Goal: Task Accomplishment & Management: Complete application form

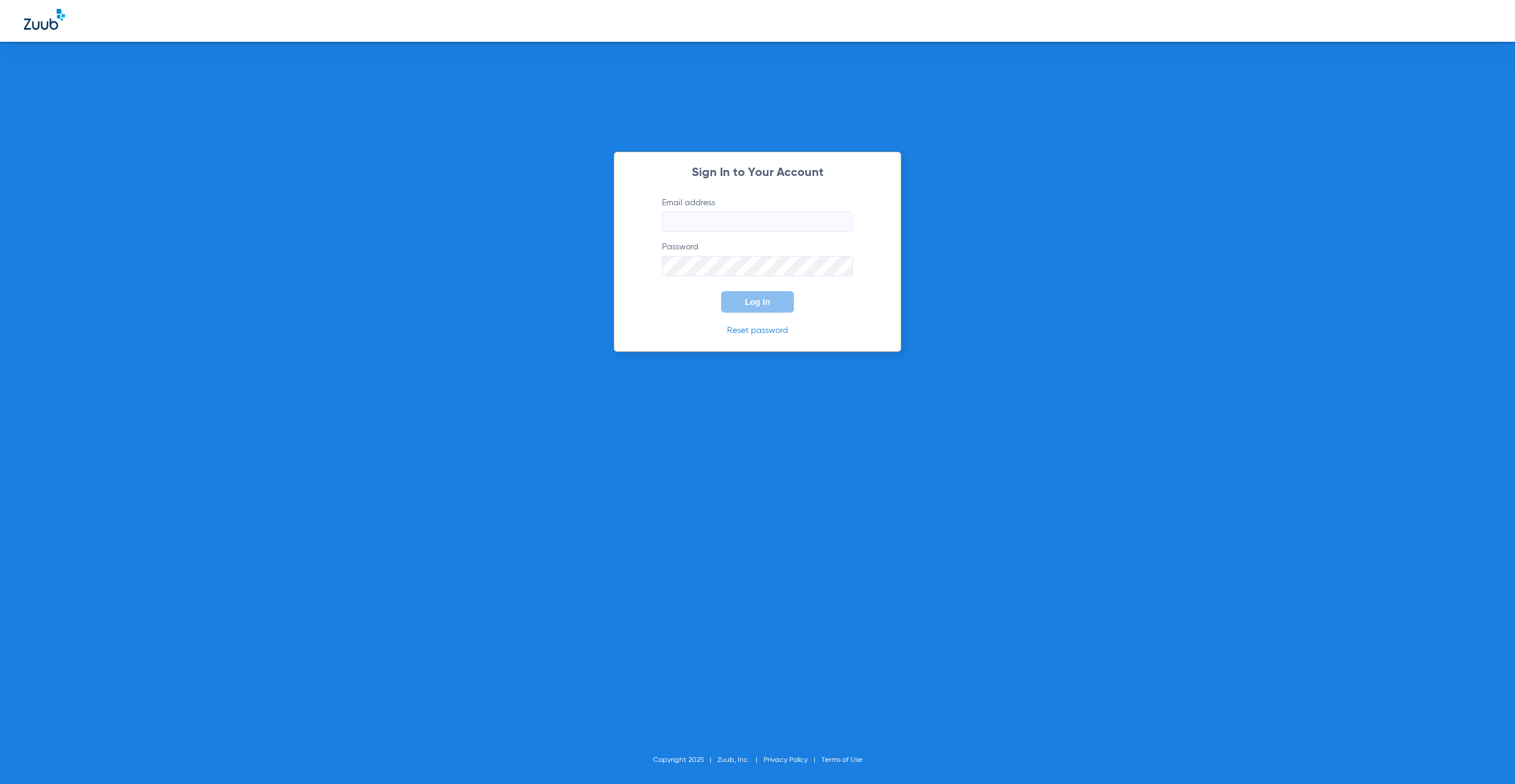
click at [739, 219] on input "Email address" at bounding box center [757, 222] width 191 height 21
type input "[PERSON_NAME][EMAIL_ADDRESS][PERSON_NAME][DOMAIN_NAME]"
click at [767, 310] on button "Log In" at bounding box center [757, 302] width 73 height 21
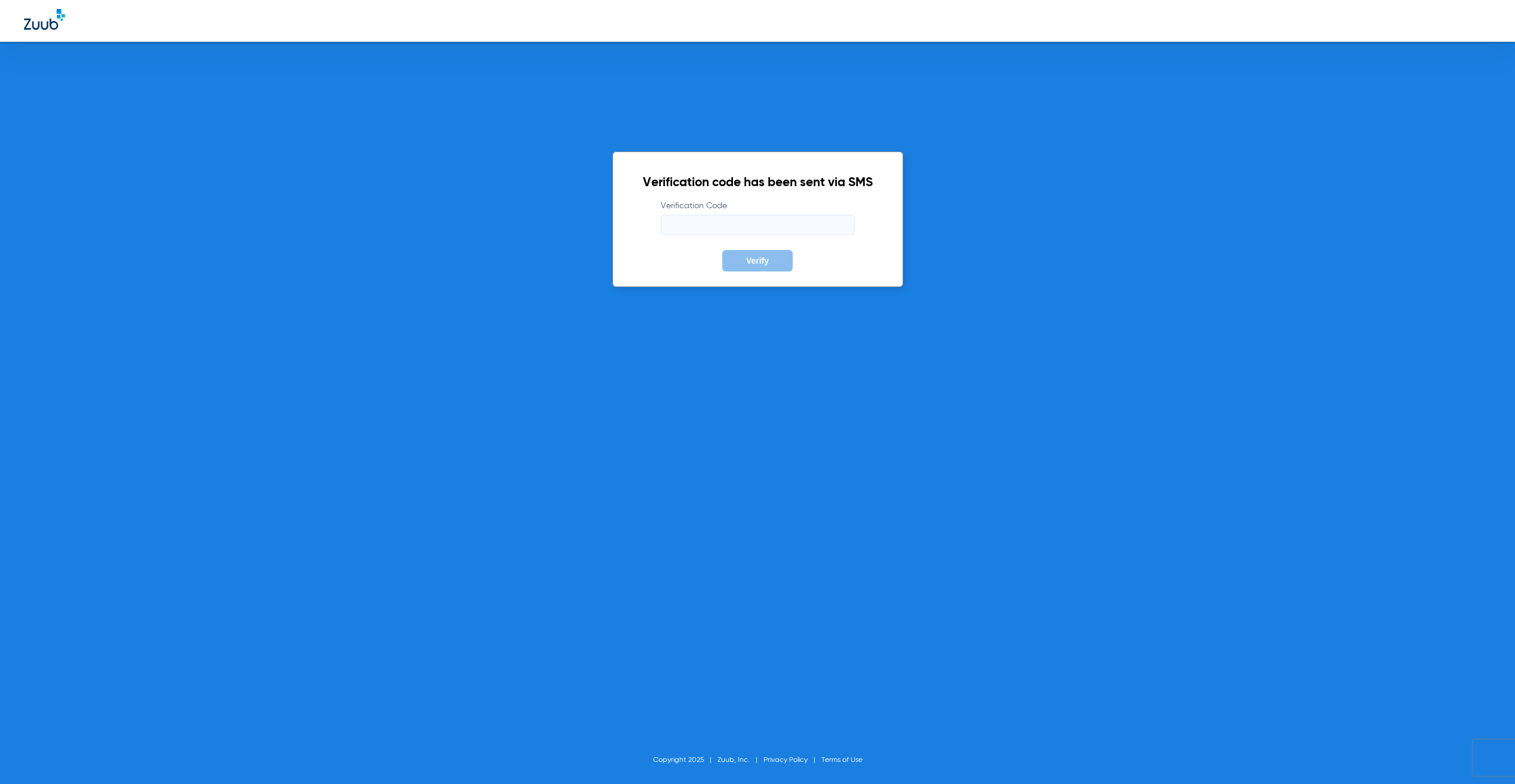
click at [681, 227] on input "Verification Code" at bounding box center [758, 225] width 194 height 21
click at [686, 219] on input "Verification Code" at bounding box center [758, 225] width 194 height 21
type input "240247"
click at [722, 251] on button "Verify" at bounding box center [758, 261] width 70 height 21
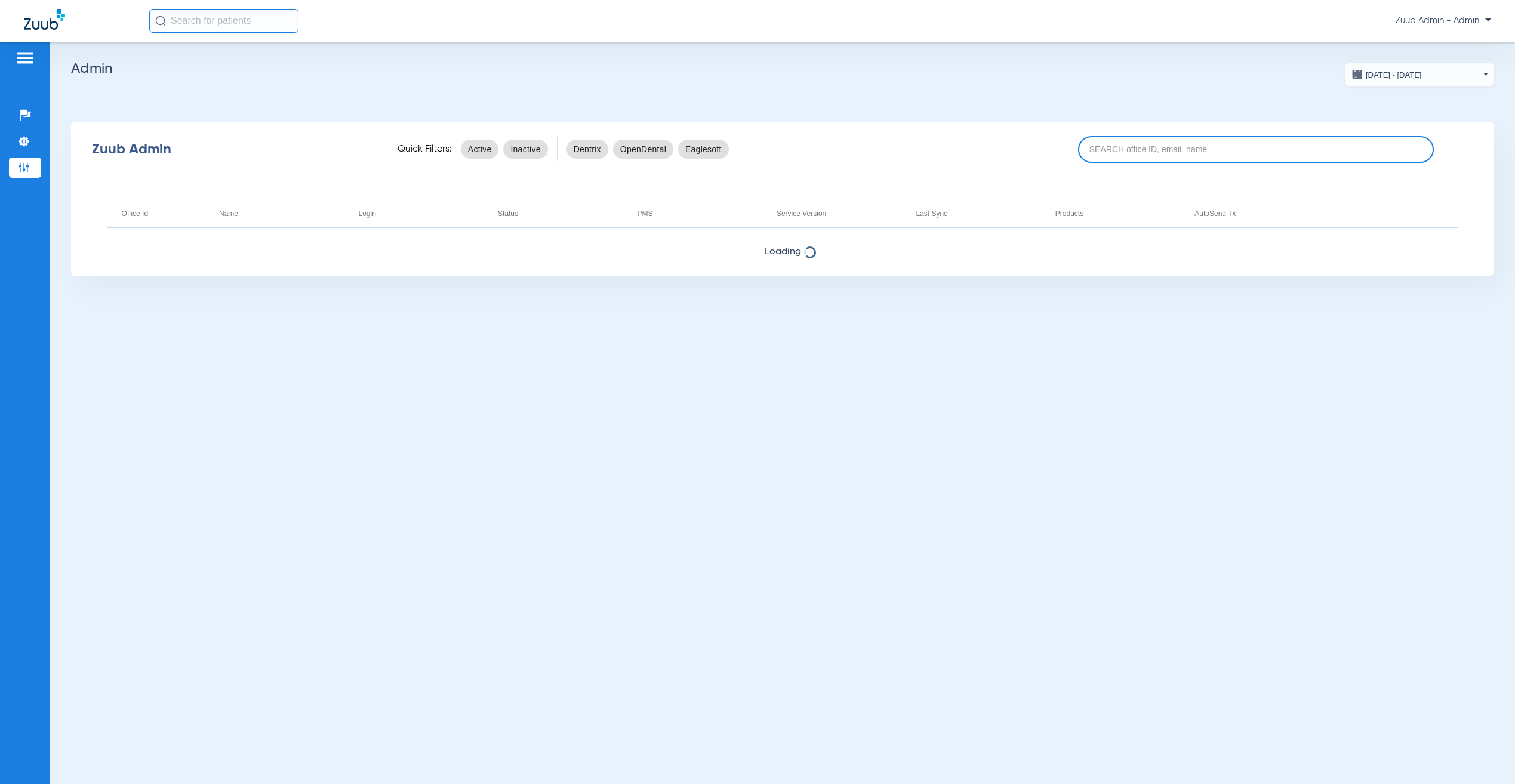
click at [1129, 144] on input at bounding box center [1256, 149] width 356 height 27
paste input "17005624"
type input "17005624"
click at [1259, 144] on input "17005624" at bounding box center [1256, 149] width 356 height 27
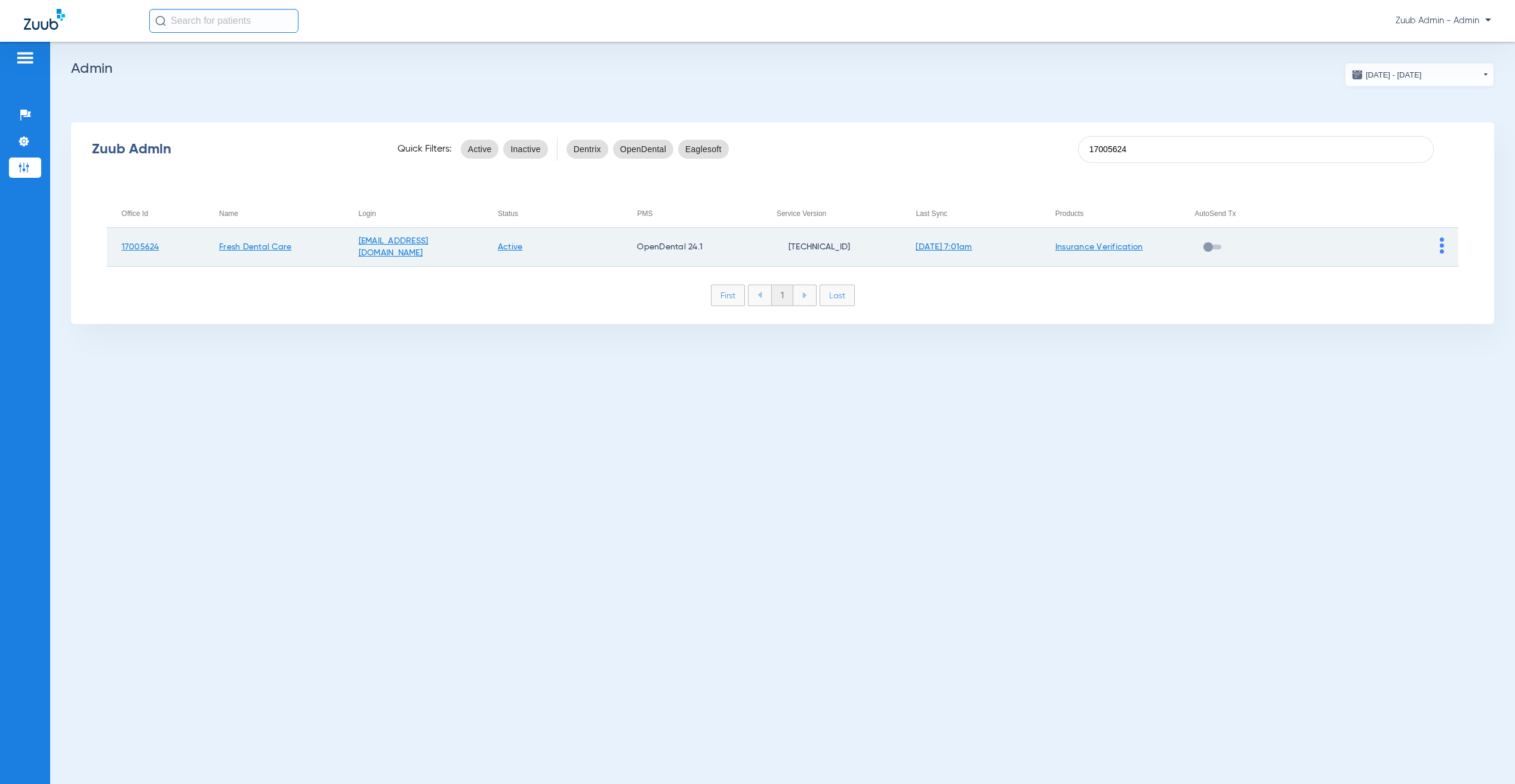
click at [1441, 242] on img at bounding box center [1441, 245] width 4 height 16
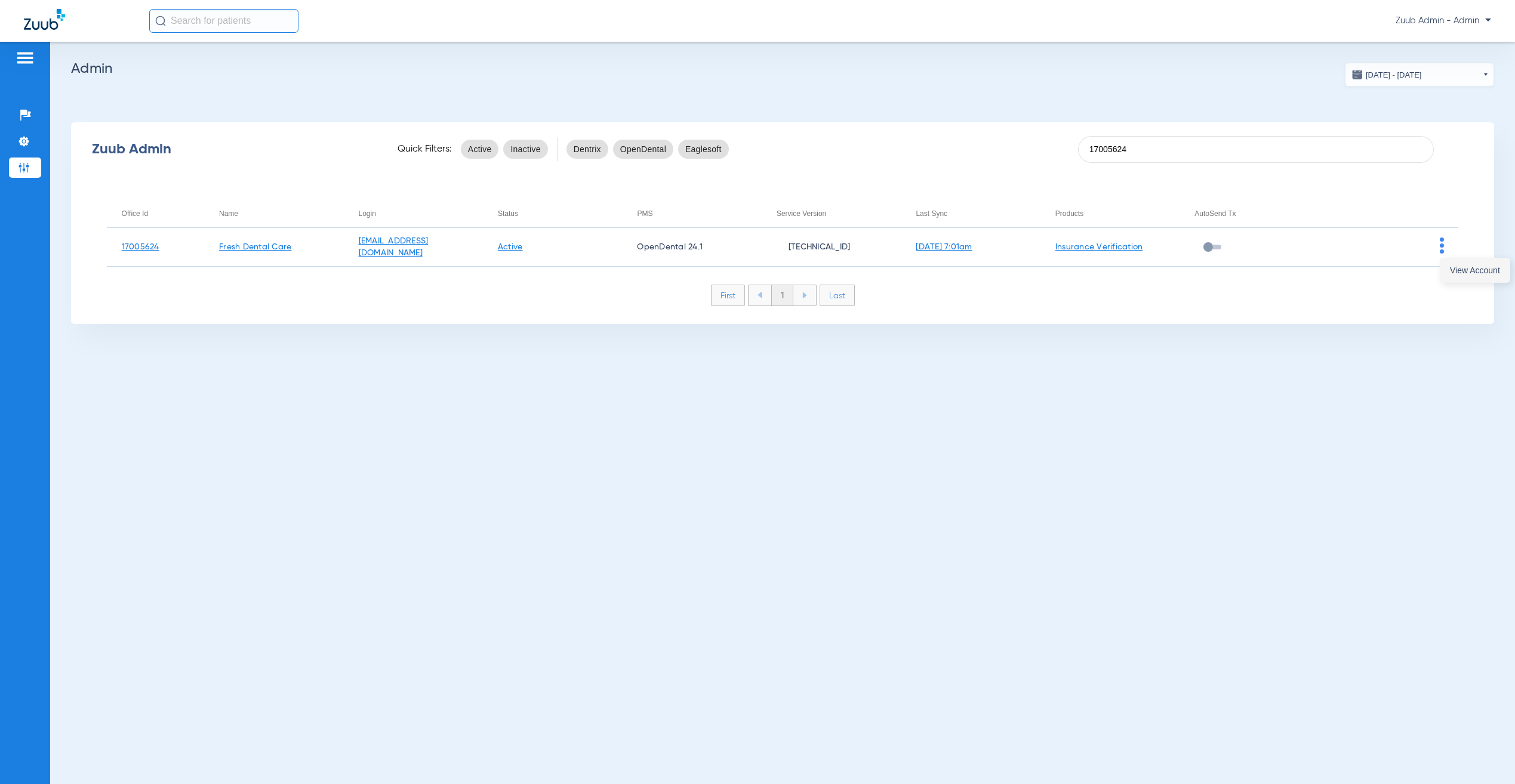
click at [1471, 276] on button "View Account" at bounding box center [1475, 270] width 69 height 24
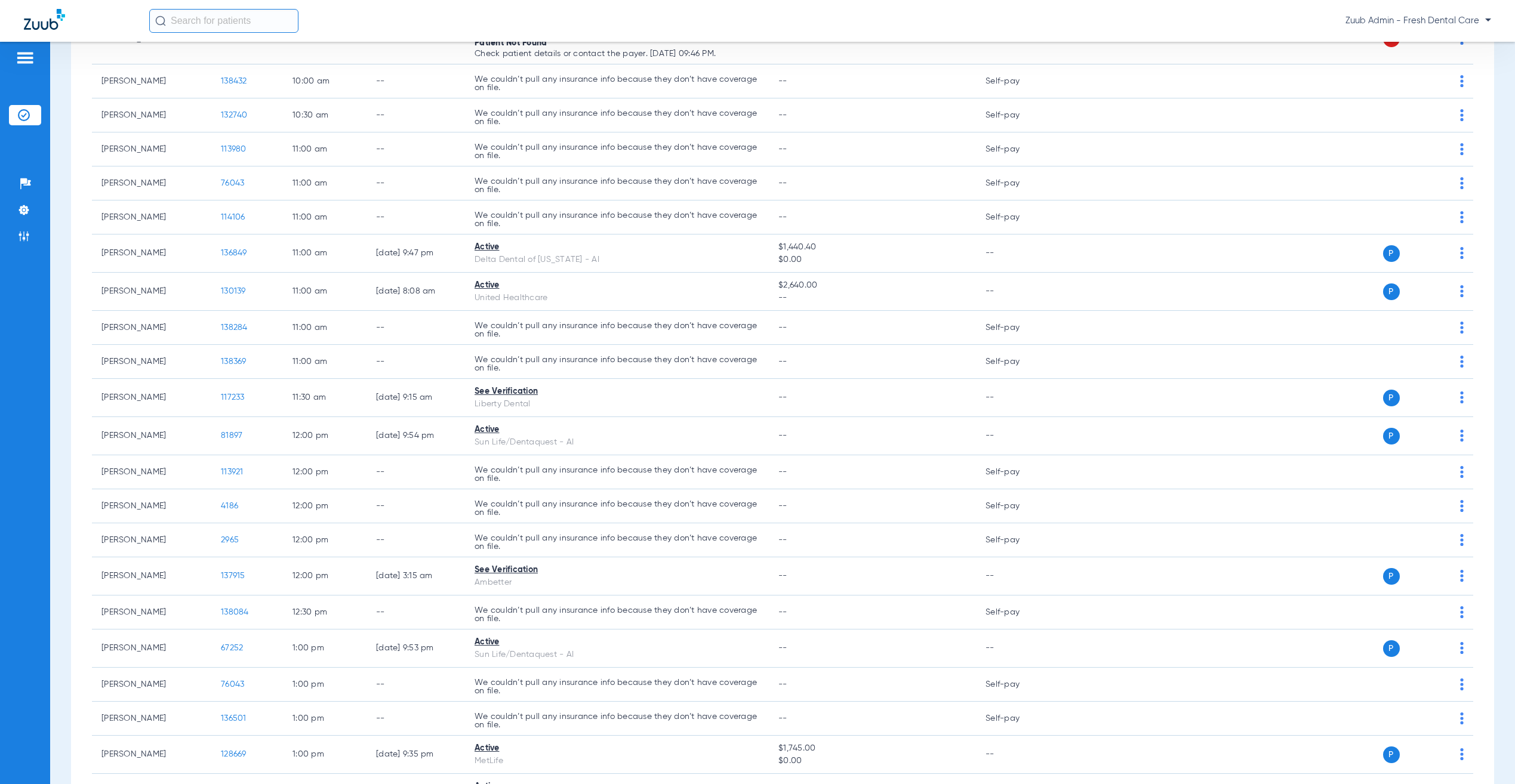
scroll to position [268, 0]
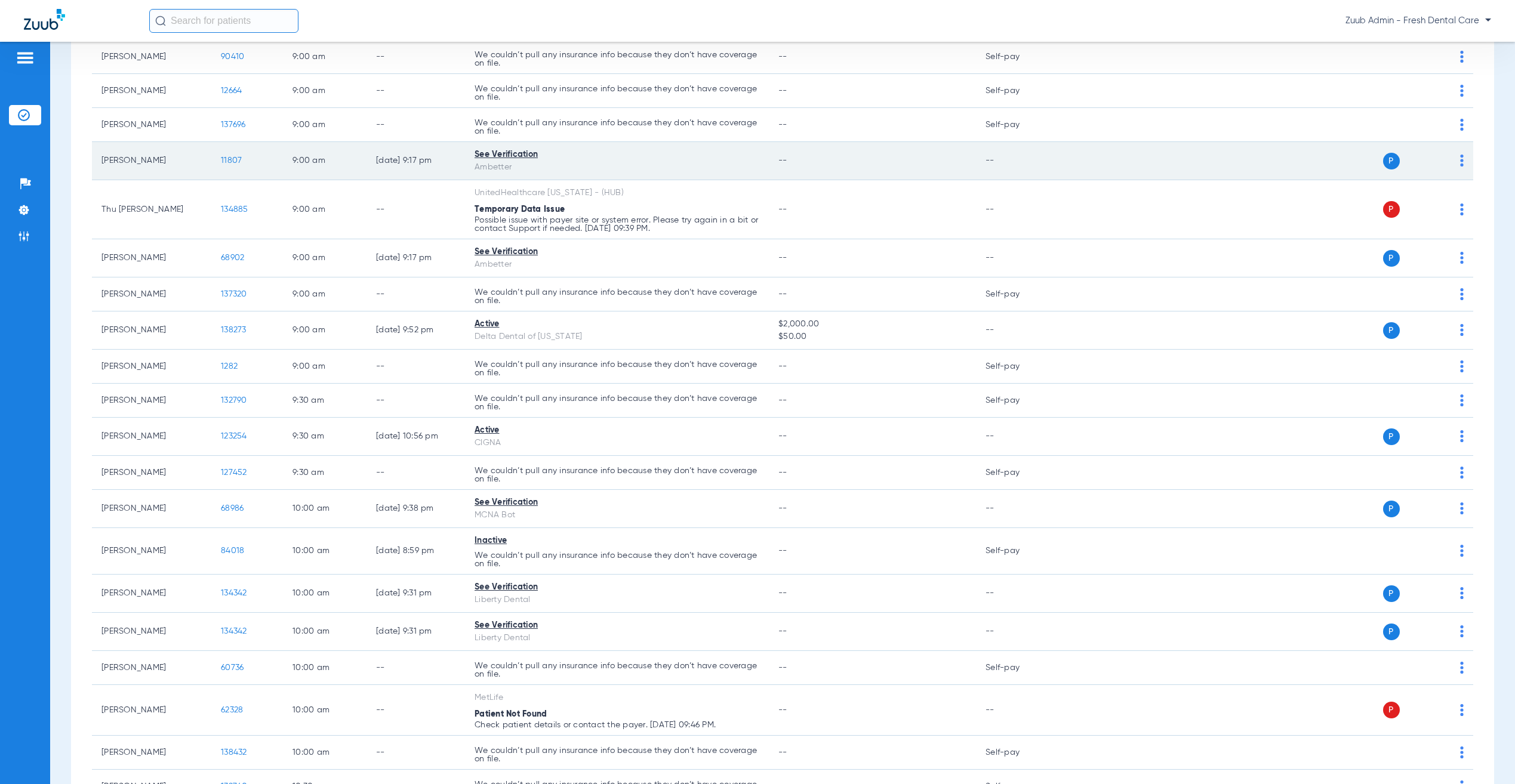
click at [228, 162] on span "11807" at bounding box center [231, 161] width 21 height 9
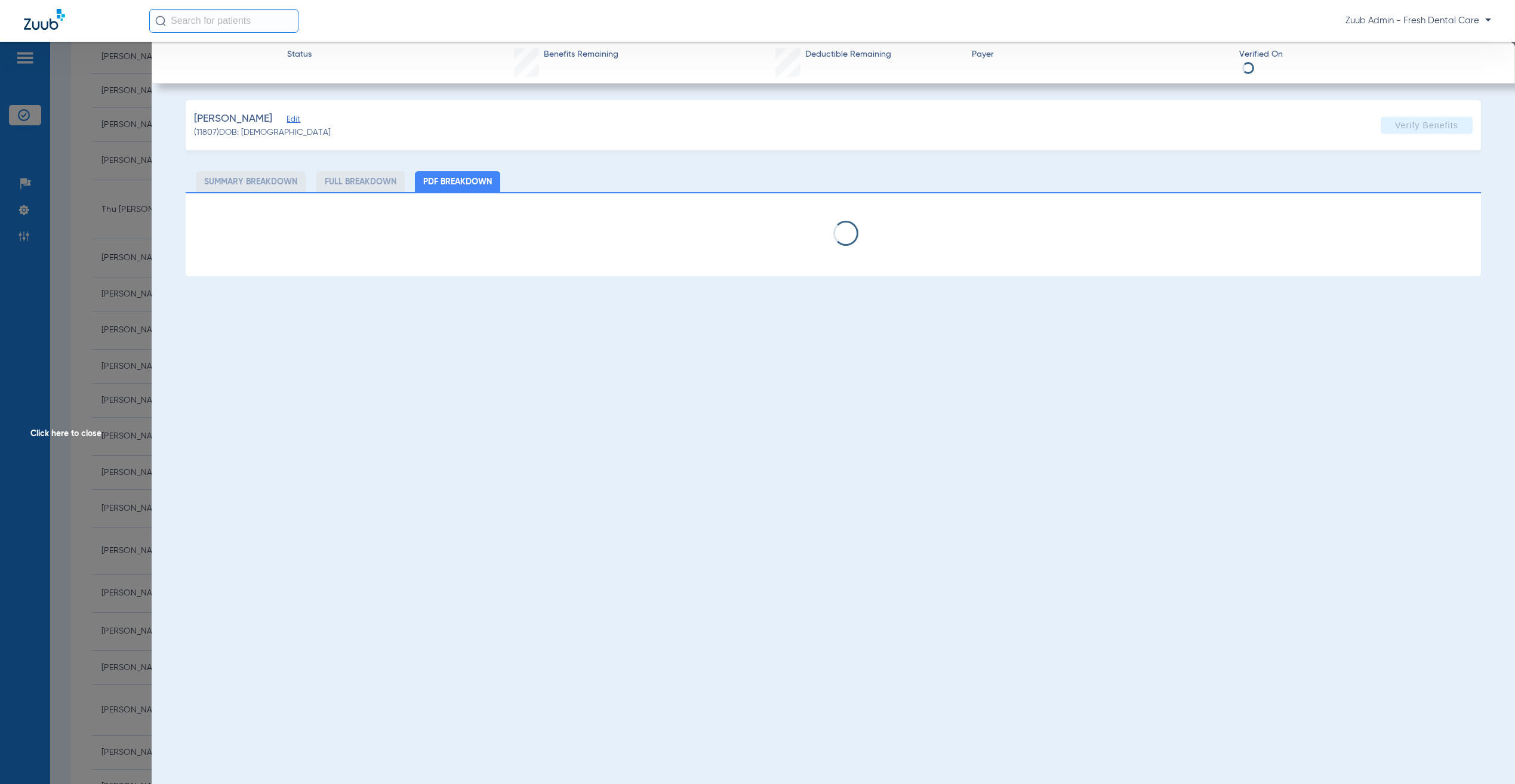
type input "[PERSON_NAME]"
type input "[DATE]"
type input "U96168316"
type input "ENVD [GEOGRAPHIC_DATA] HIM"
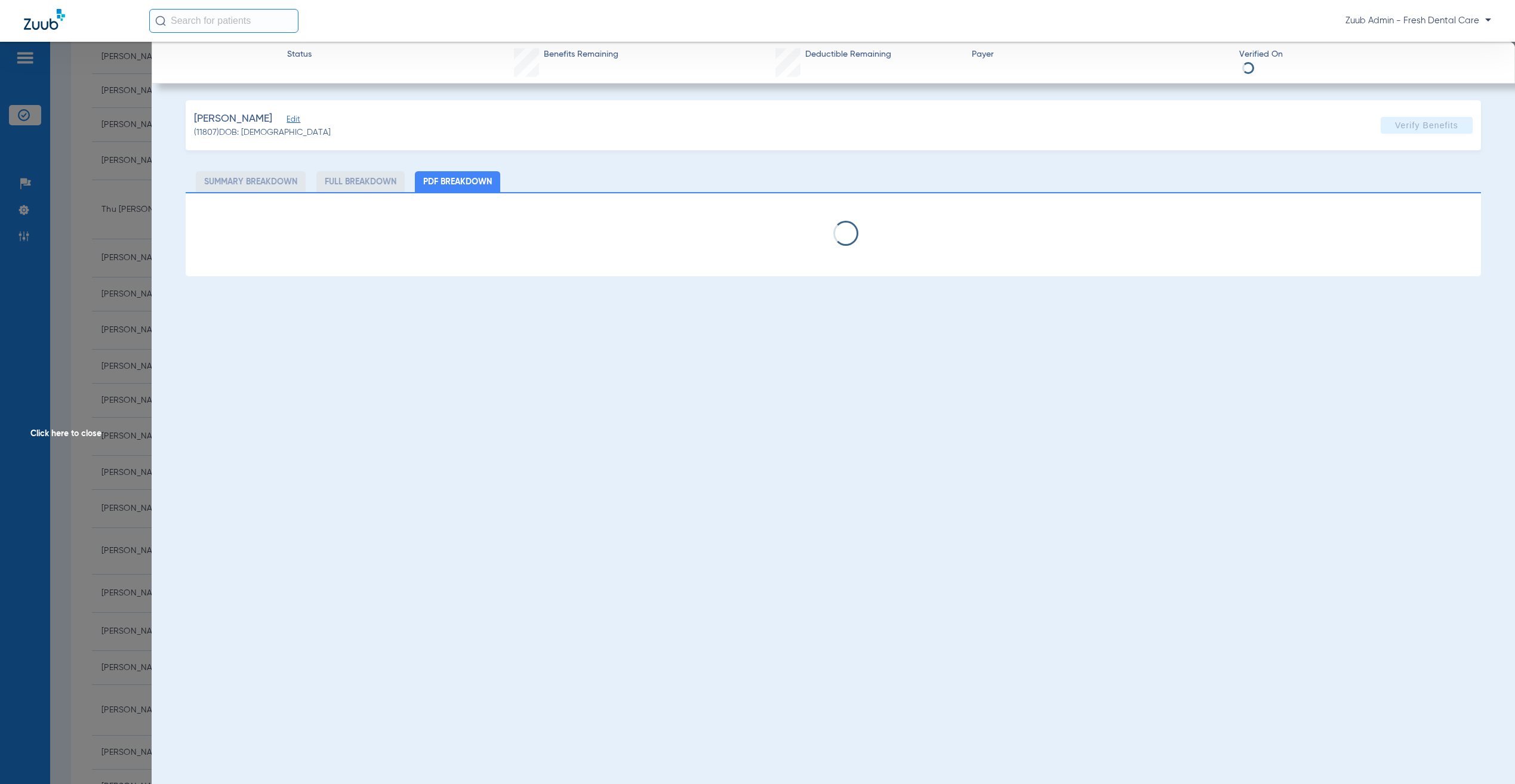
click at [286, 115] on span "Edit" at bounding box center [292, 121] width 11 height 11
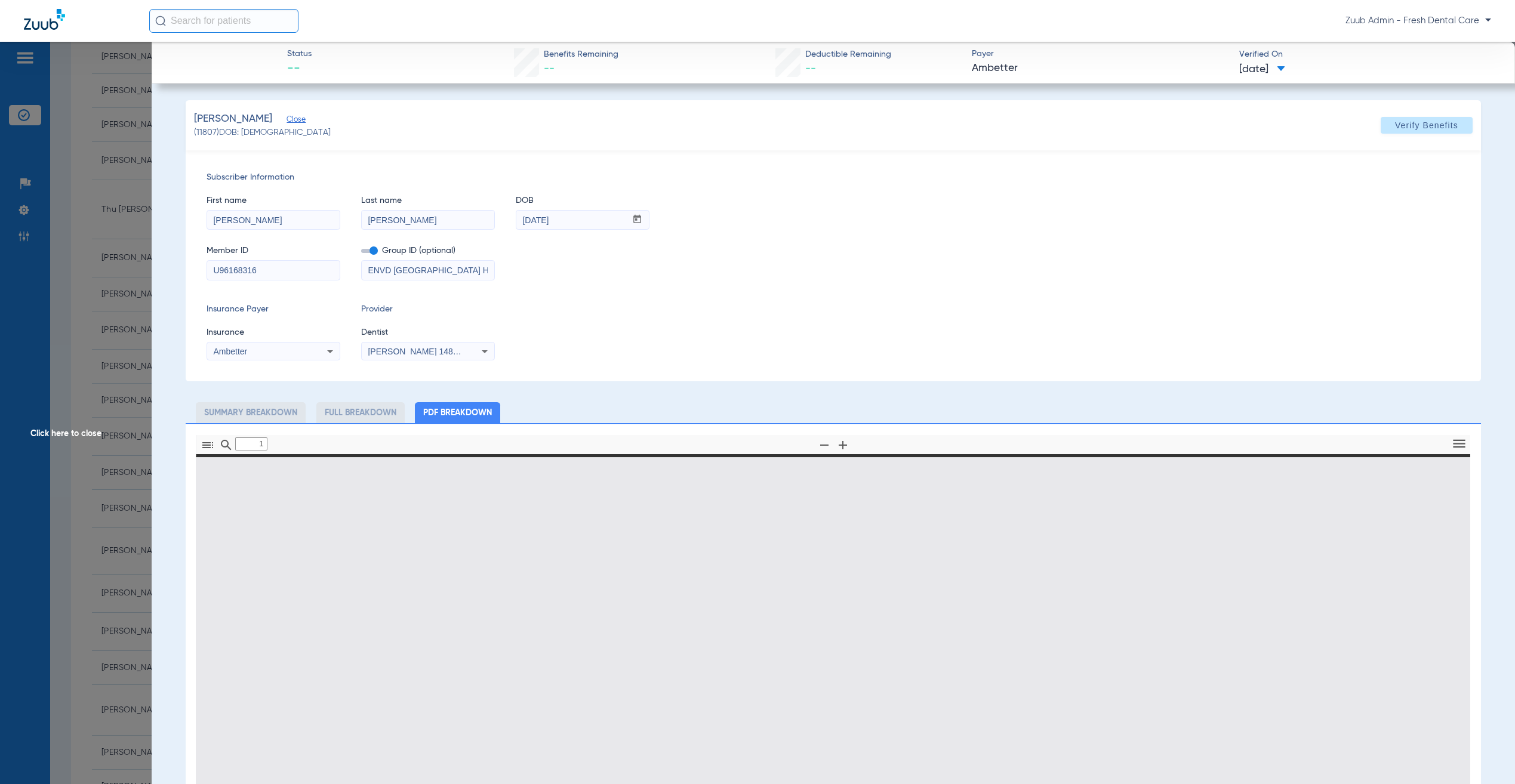
click at [130, 279] on span "Click here to close" at bounding box center [75, 433] width 151 height 784
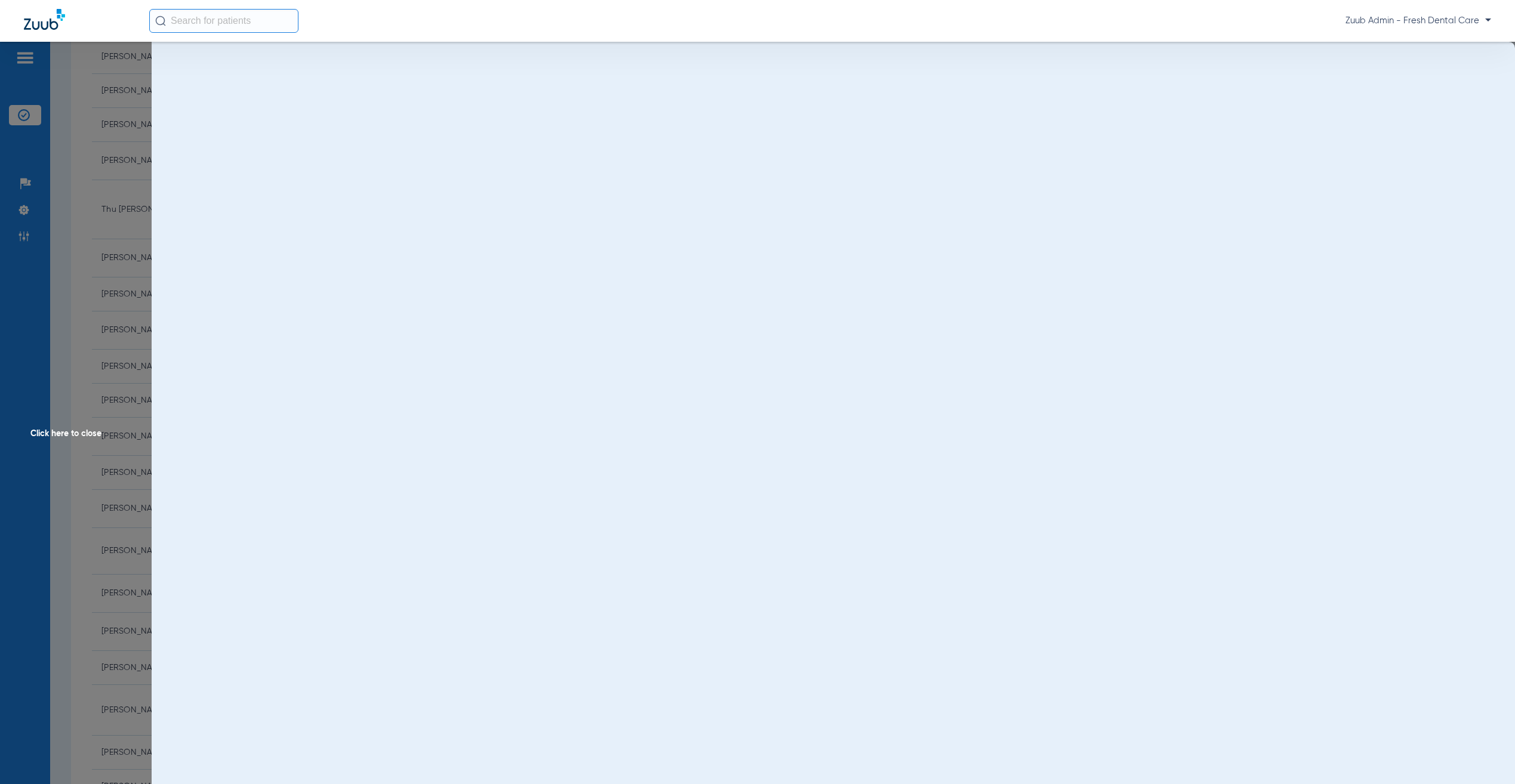
scroll to position [0, 0]
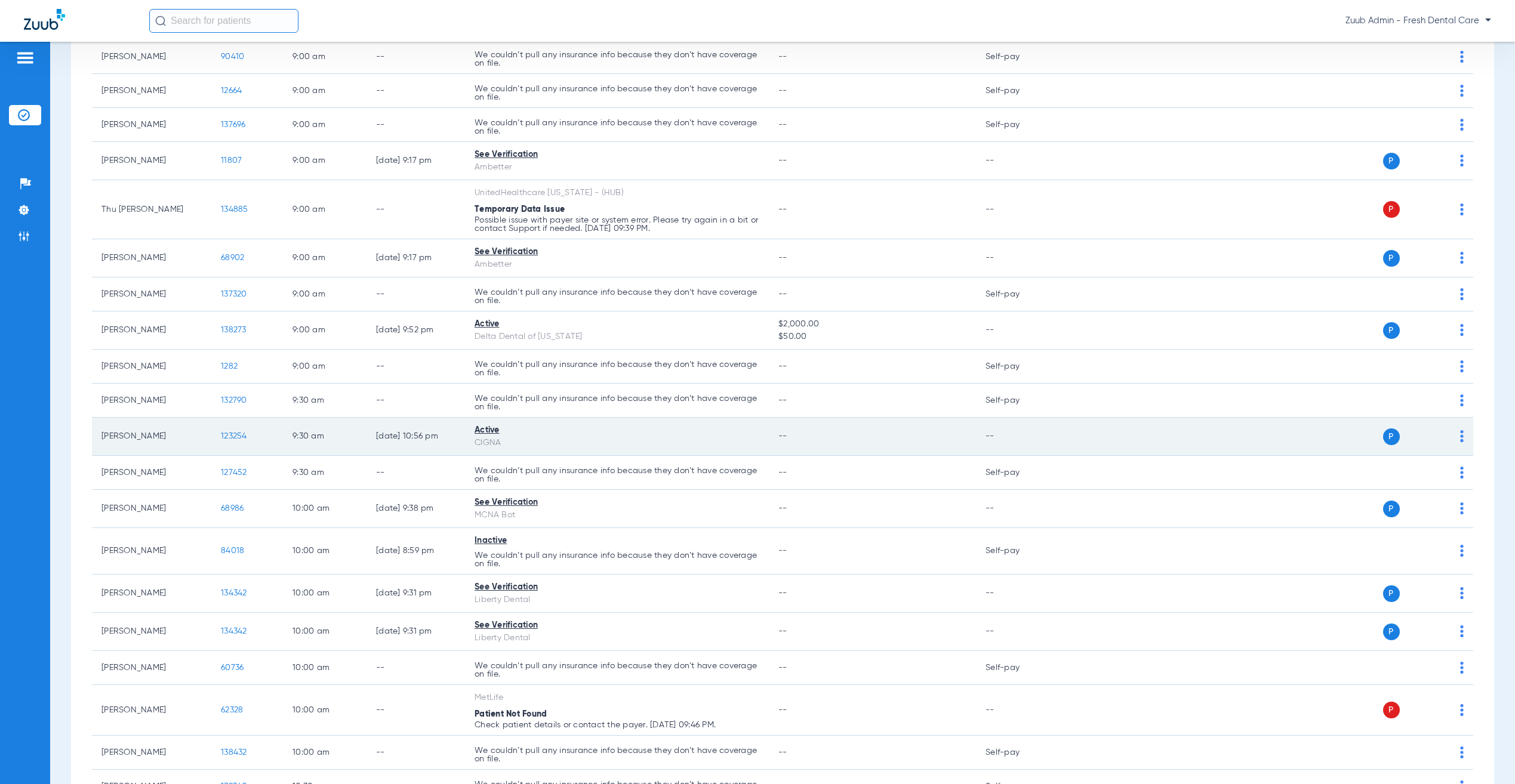
click at [231, 440] on span "123254" at bounding box center [233, 436] width 27 height 9
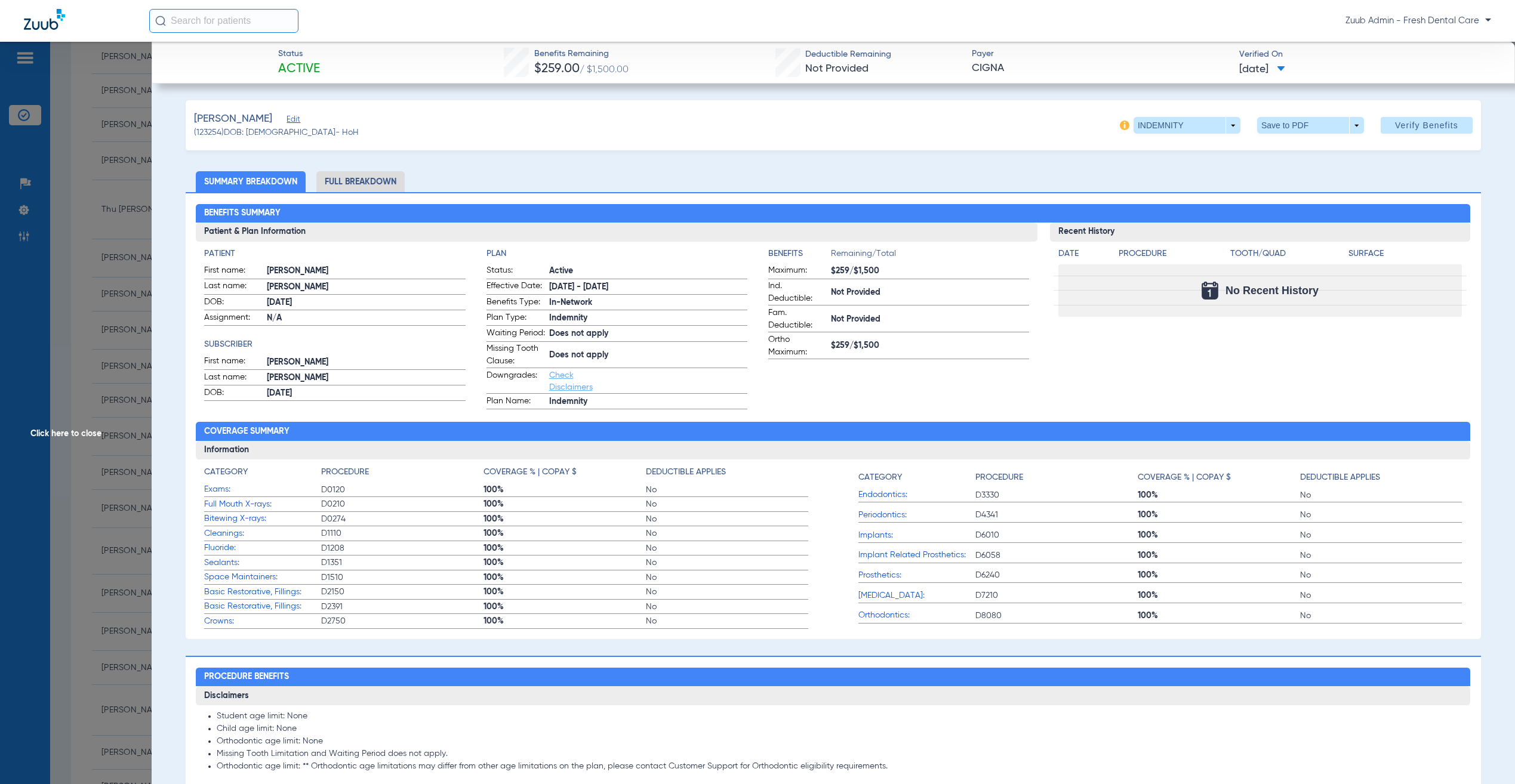
click at [286, 119] on span "Edit" at bounding box center [292, 121] width 11 height 11
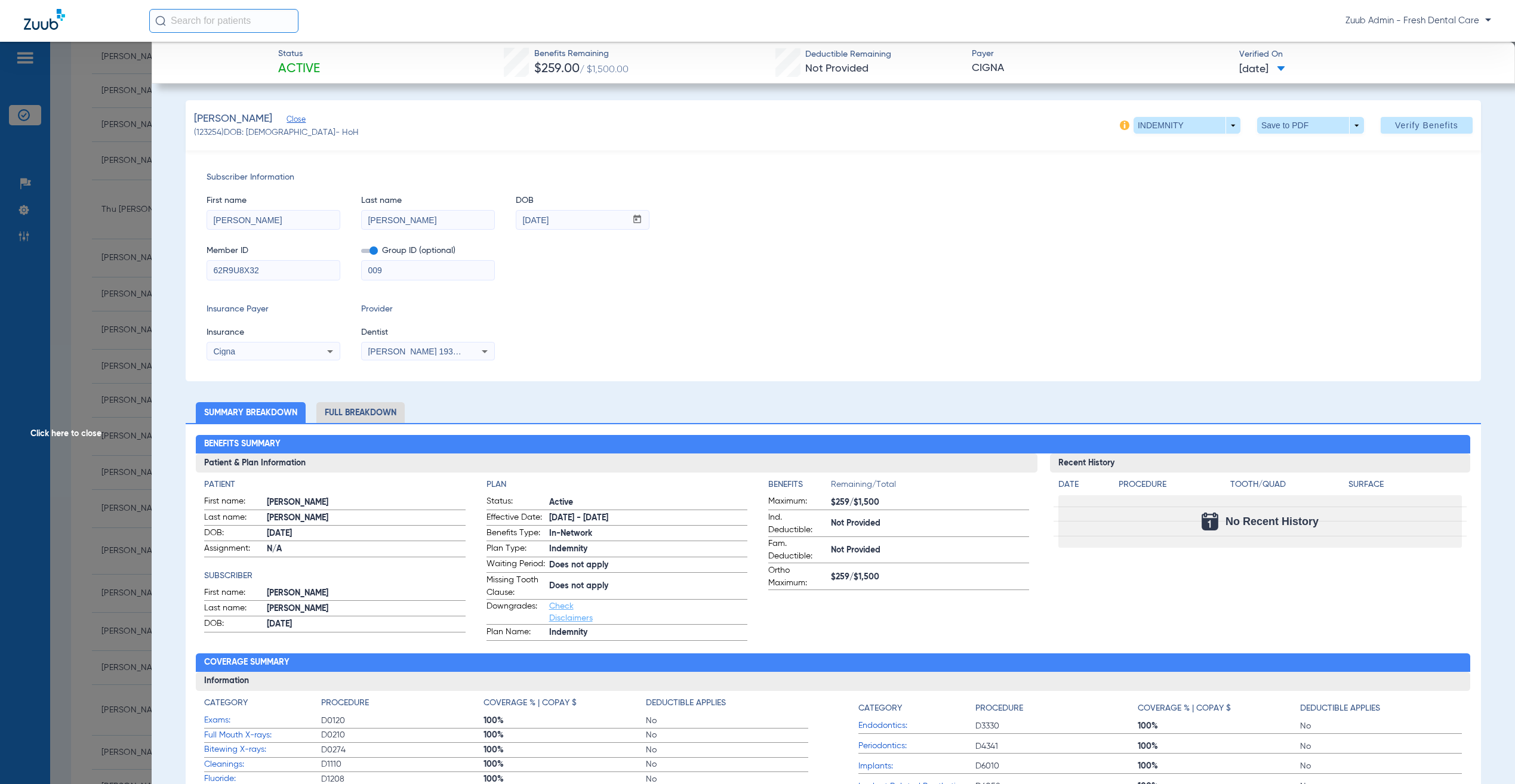
drag, startPoint x: 115, startPoint y: 213, endPoint x: 124, endPoint y: 246, distance: 34.2
click at [115, 213] on span "Click here to close" at bounding box center [75, 433] width 151 height 784
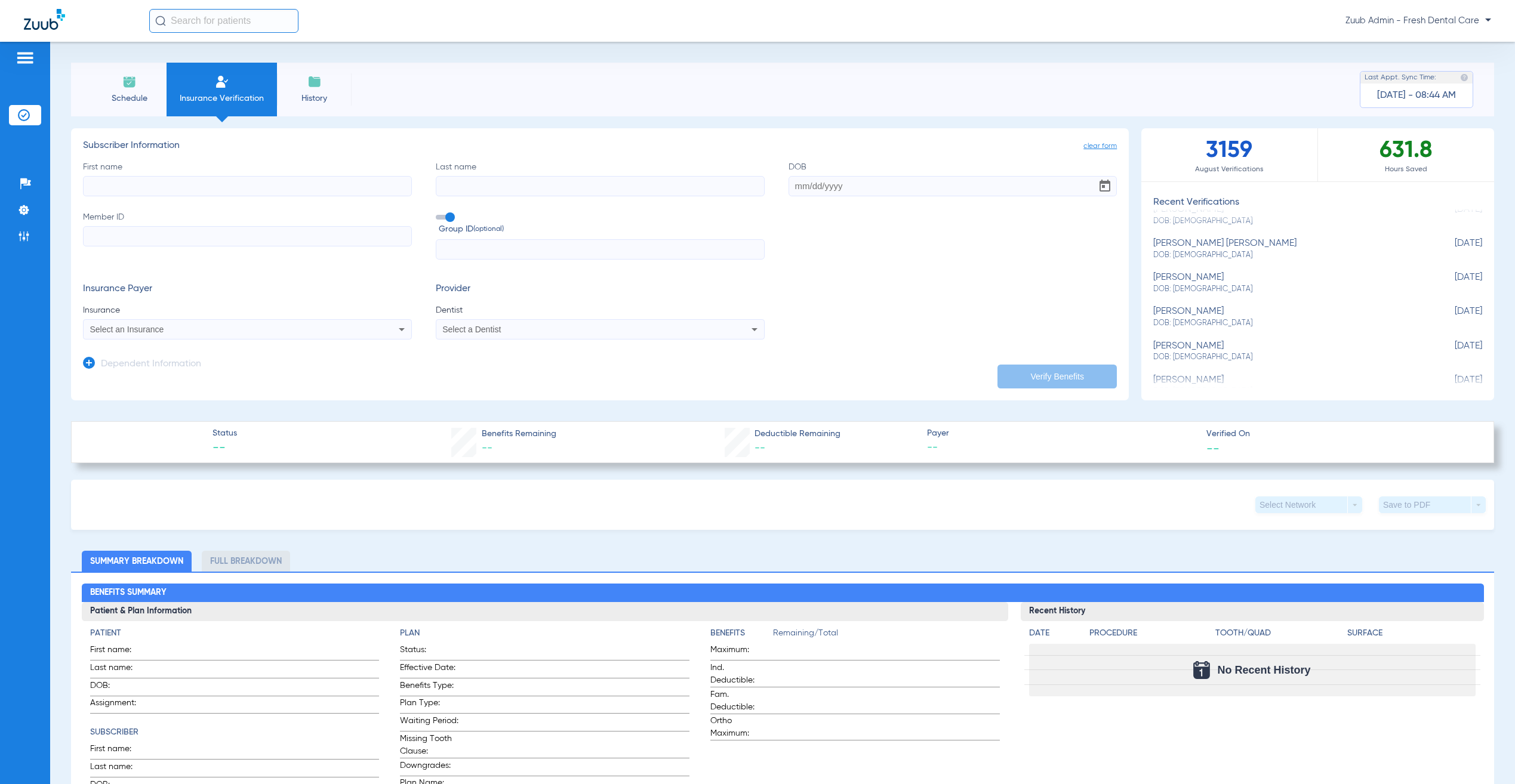
scroll to position [254, 0]
click at [9, 114] on li "Insurance Verification" at bounding box center [25, 115] width 32 height 21
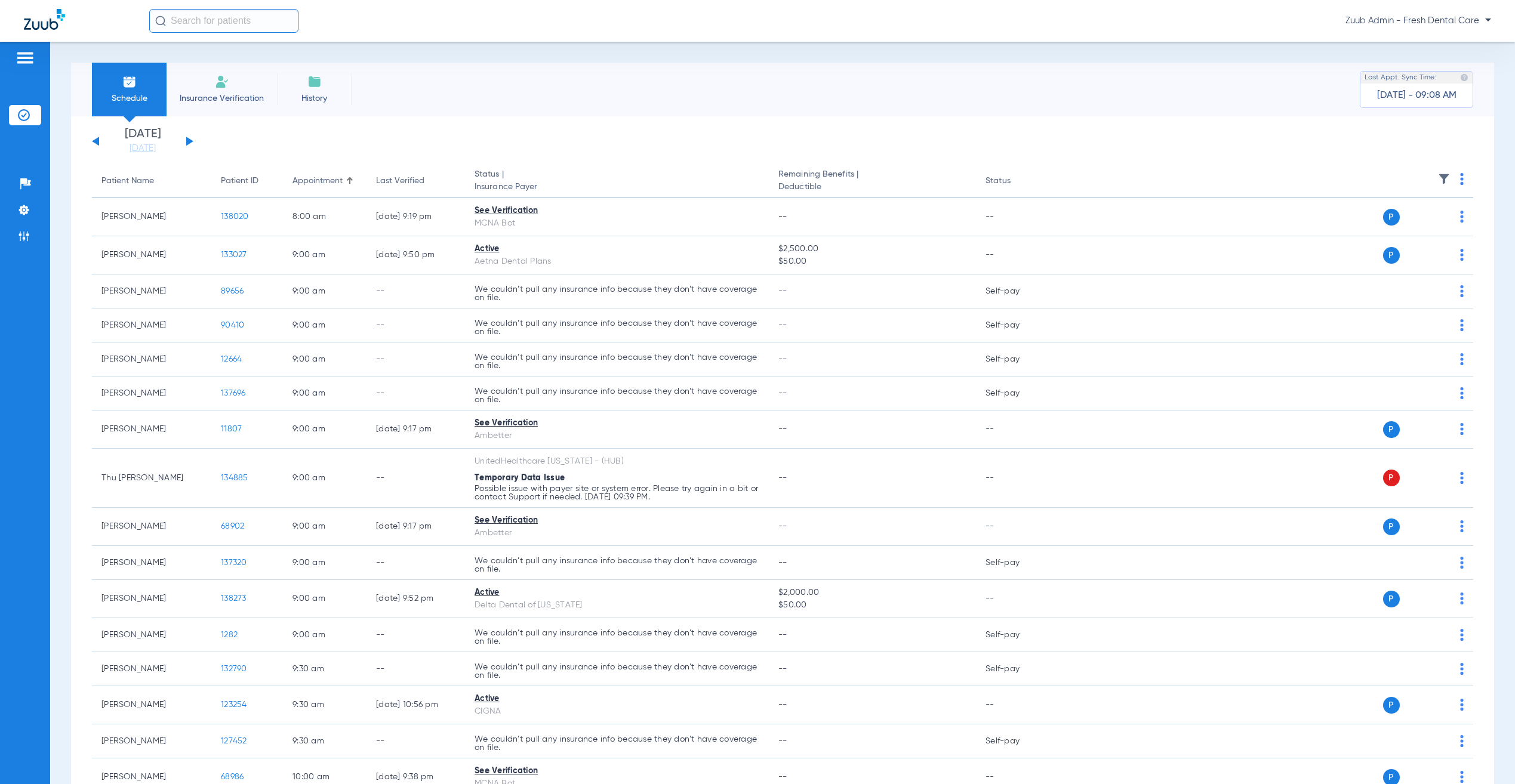
click at [1438, 173] on img at bounding box center [1444, 179] width 12 height 12
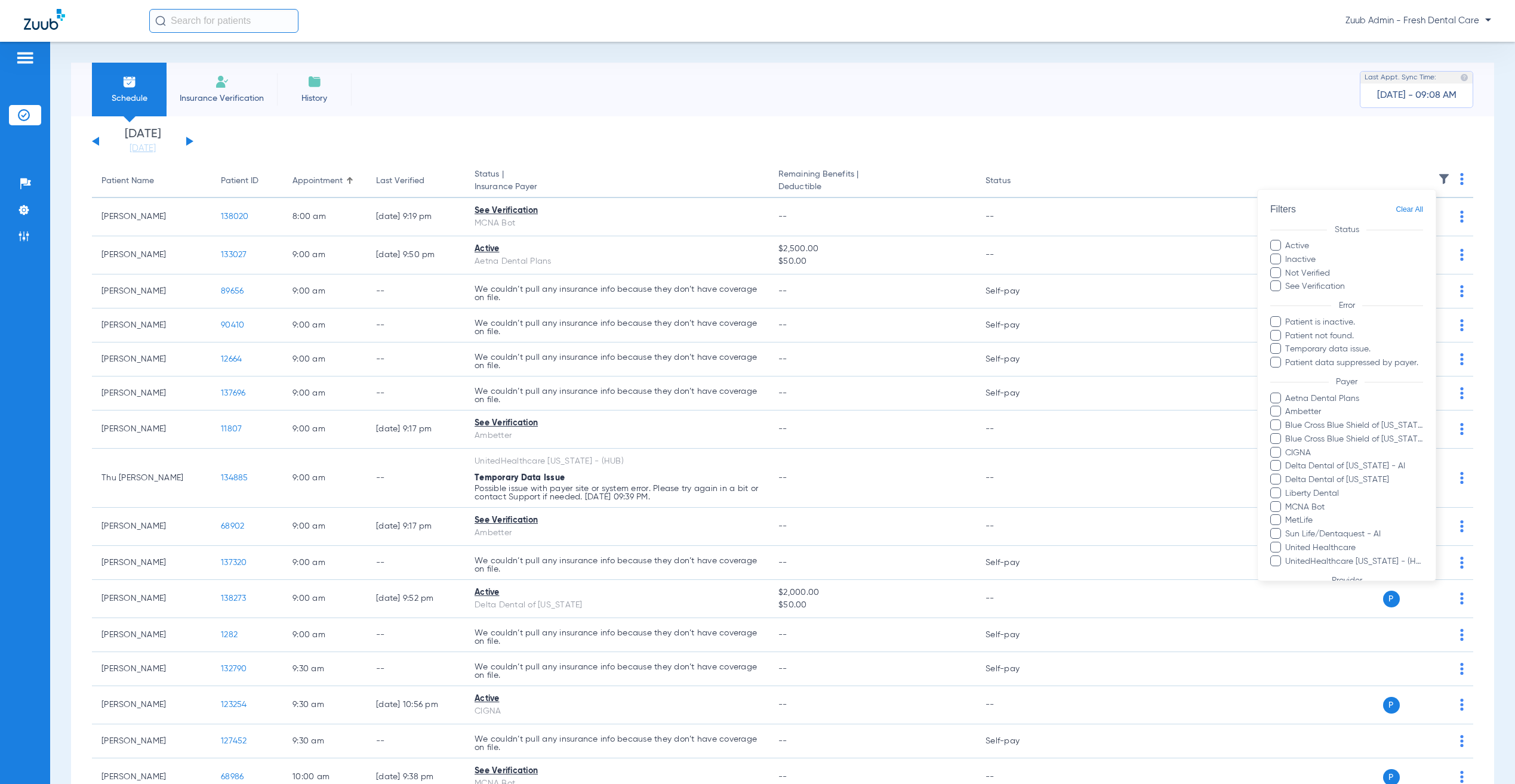
click at [1315, 487] on span "Liberty Dental" at bounding box center [1354, 493] width 139 height 13
click at [1288, 502] on input "Liberty Dental" at bounding box center [1288, 502] width 0 height 0
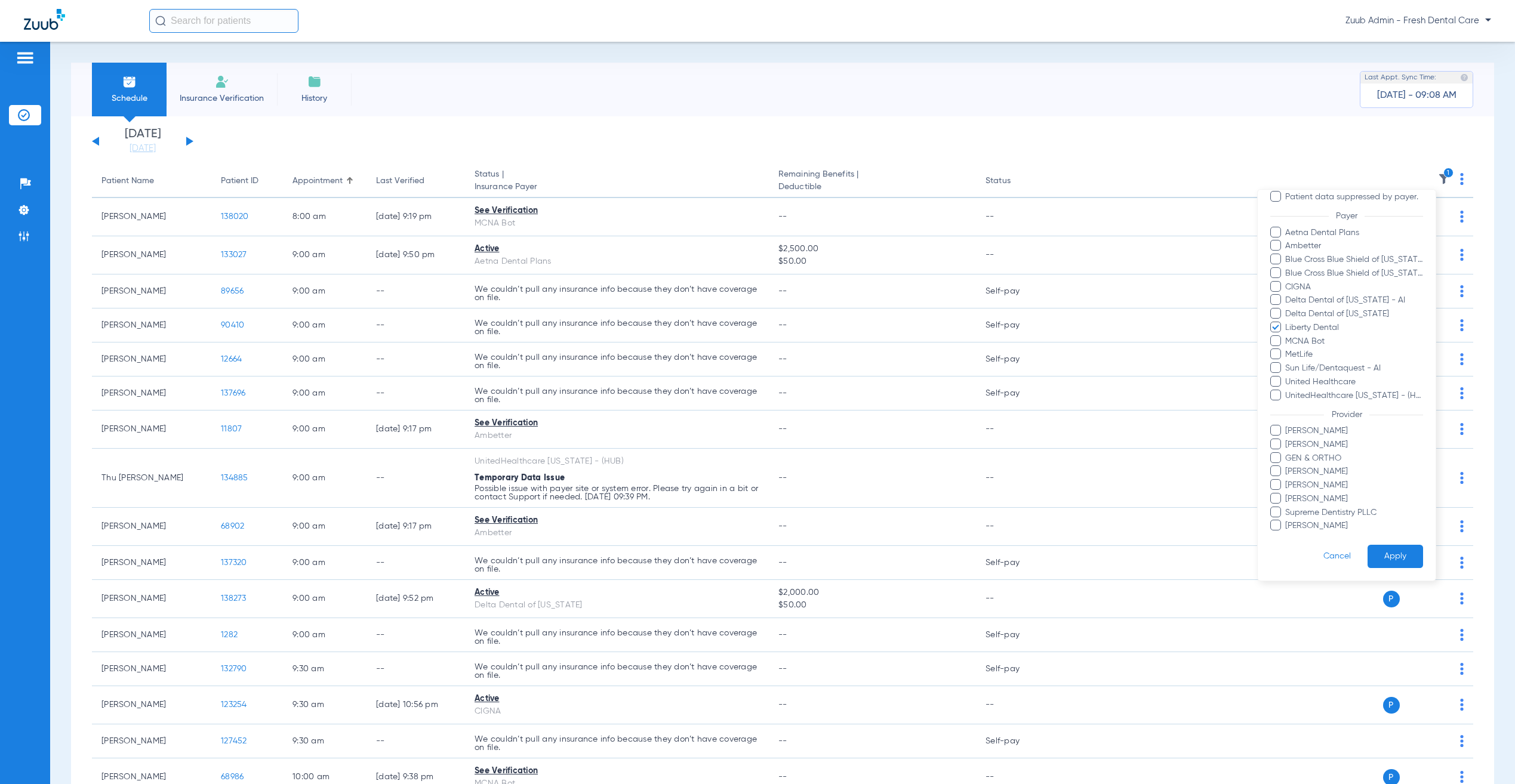
click at [1388, 545] on button "Apply" at bounding box center [1395, 557] width 56 height 23
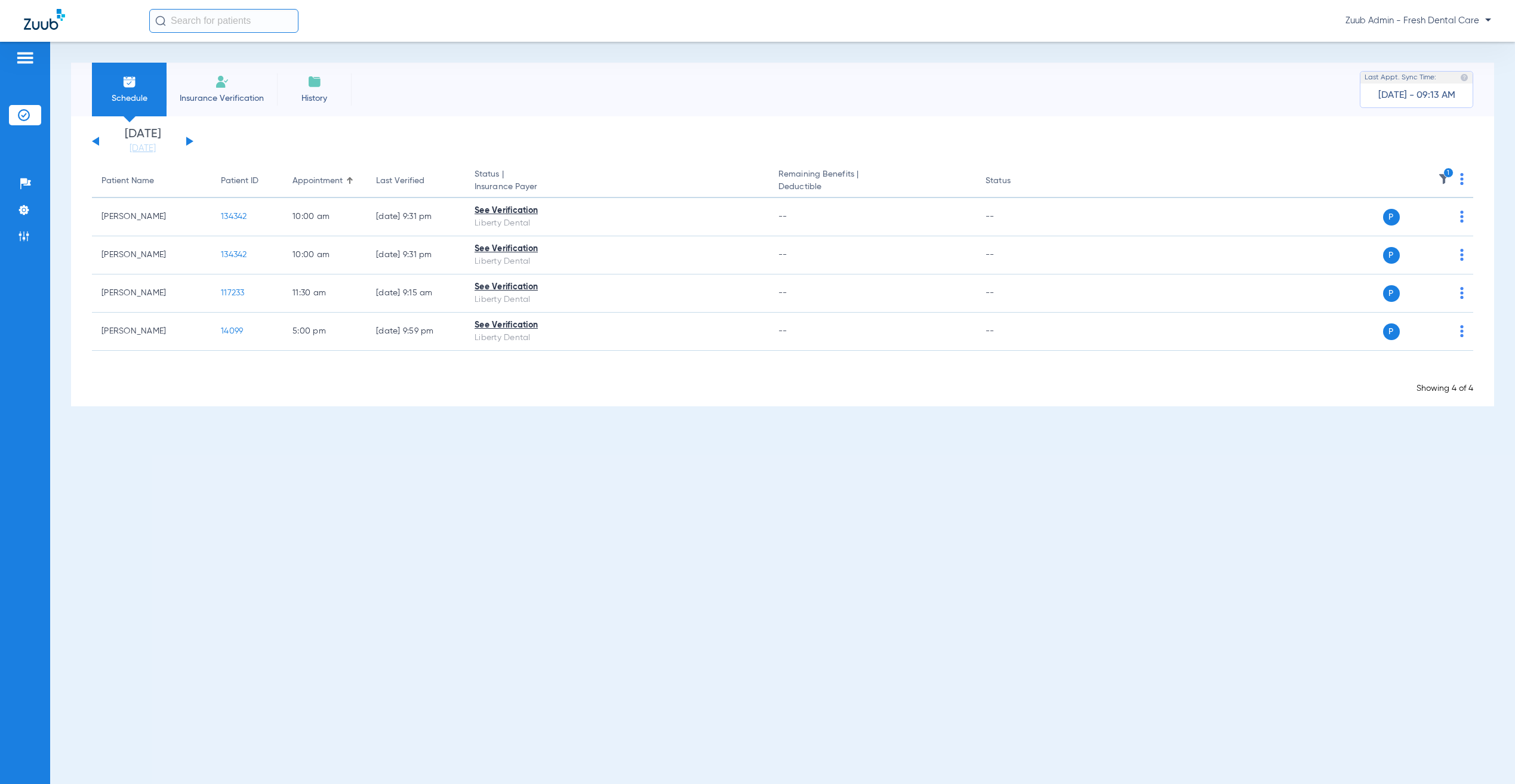
click at [1441, 175] on img at bounding box center [1444, 179] width 12 height 12
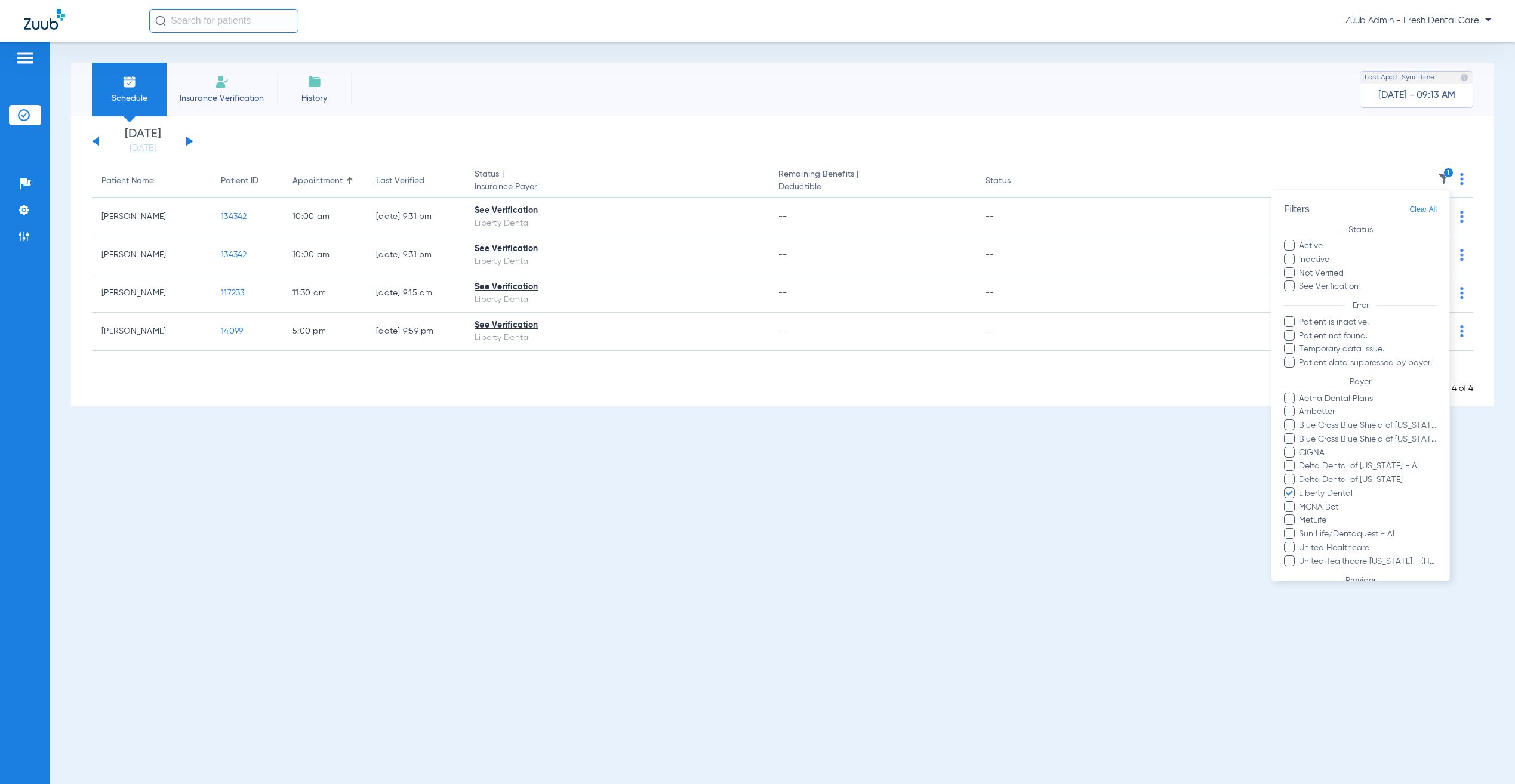
click at [1409, 203] on span "Clear All" at bounding box center [1423, 209] width 27 height 15
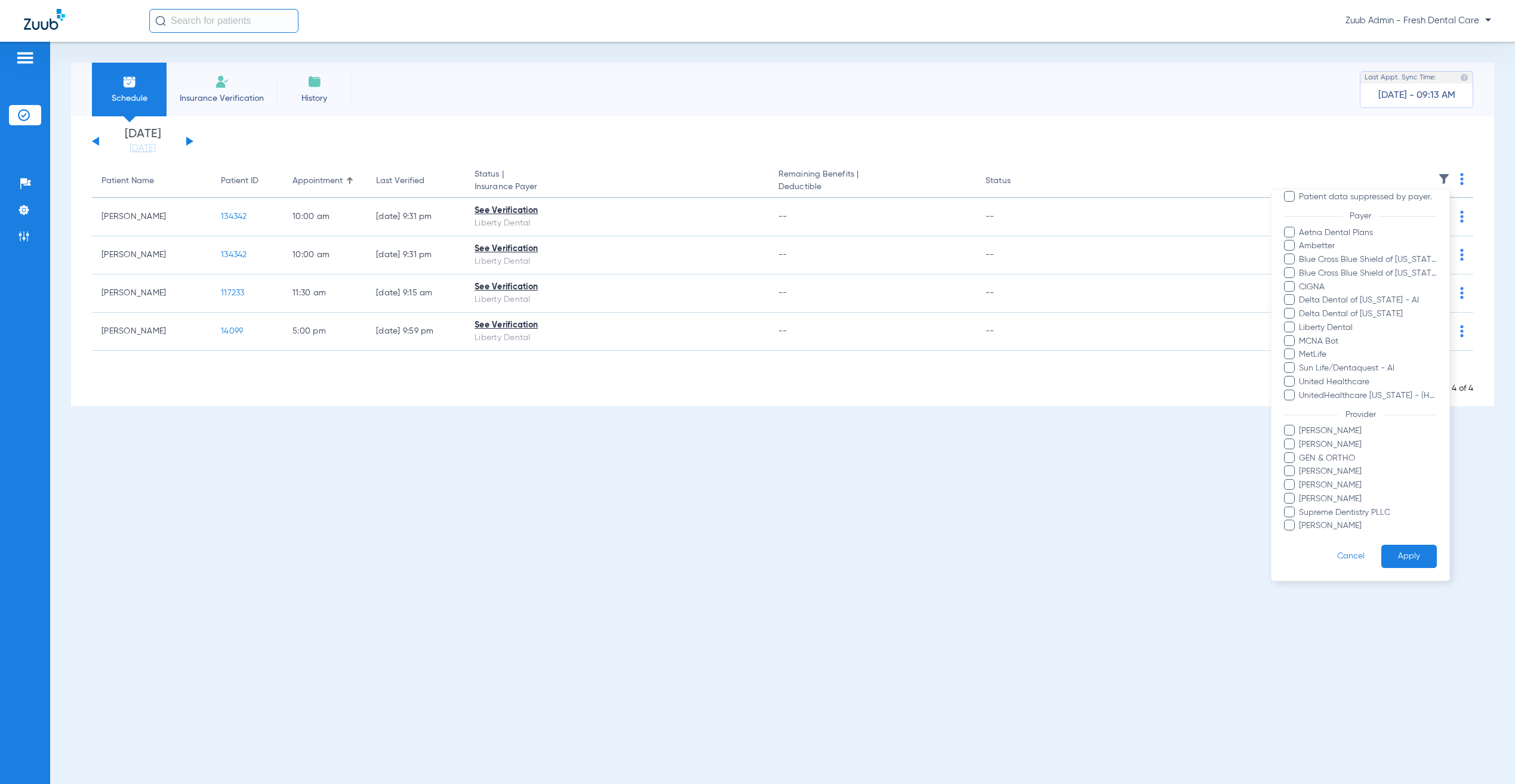
scroll to position [180, 0]
click at [1396, 545] on button "Apply" at bounding box center [1409, 557] width 56 height 23
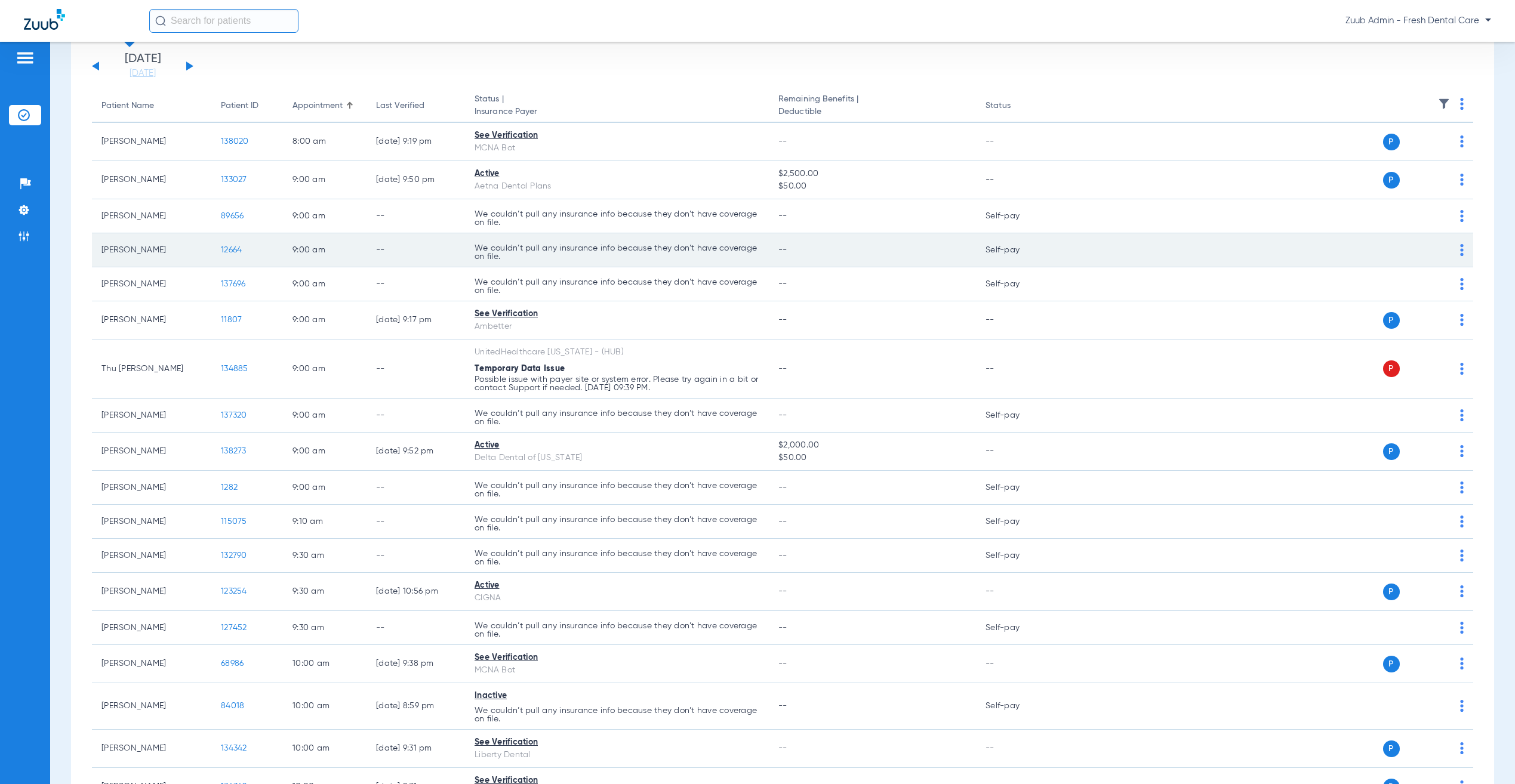
scroll to position [62, 0]
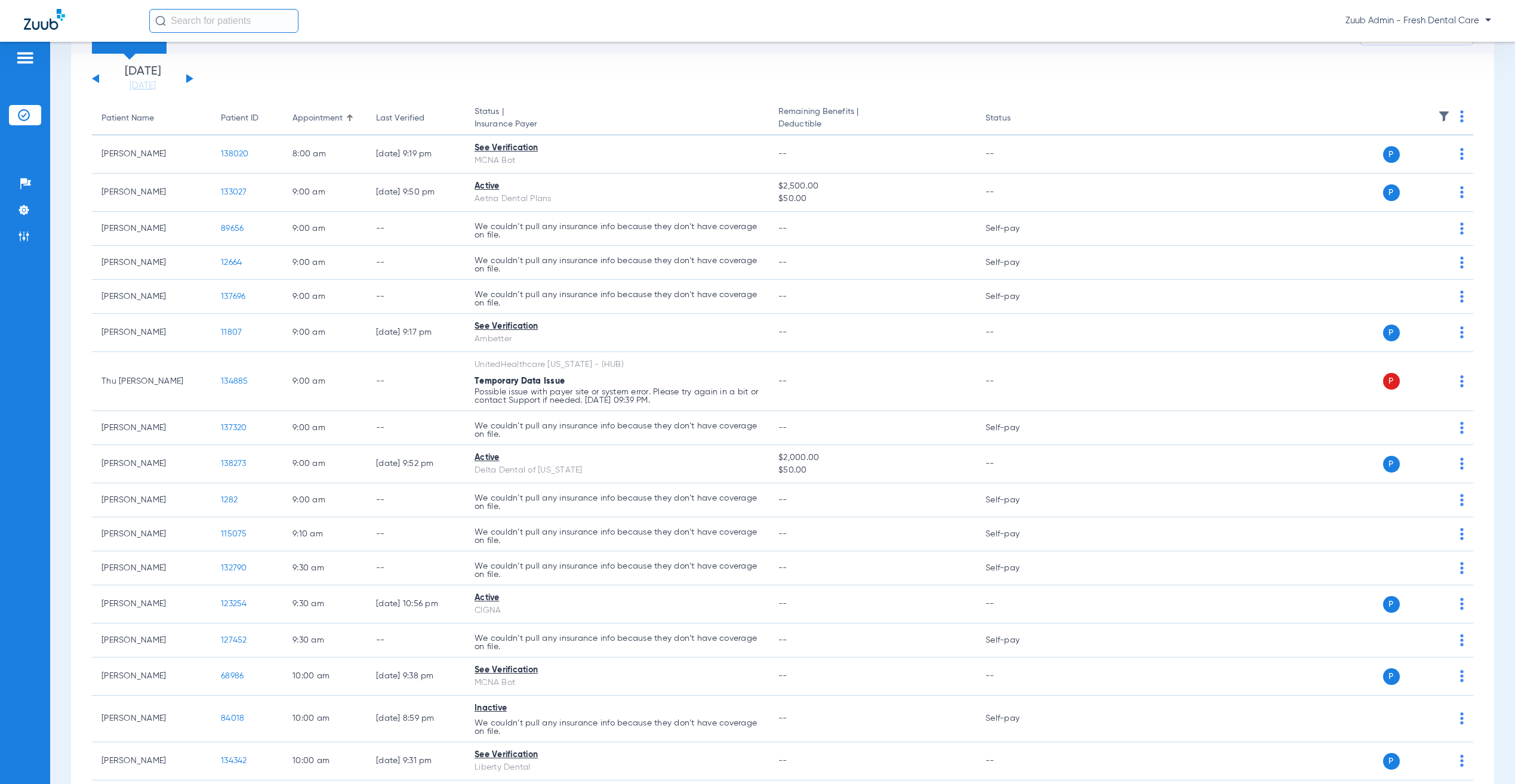
click at [189, 80] on button at bounding box center [190, 79] width 7 height 9
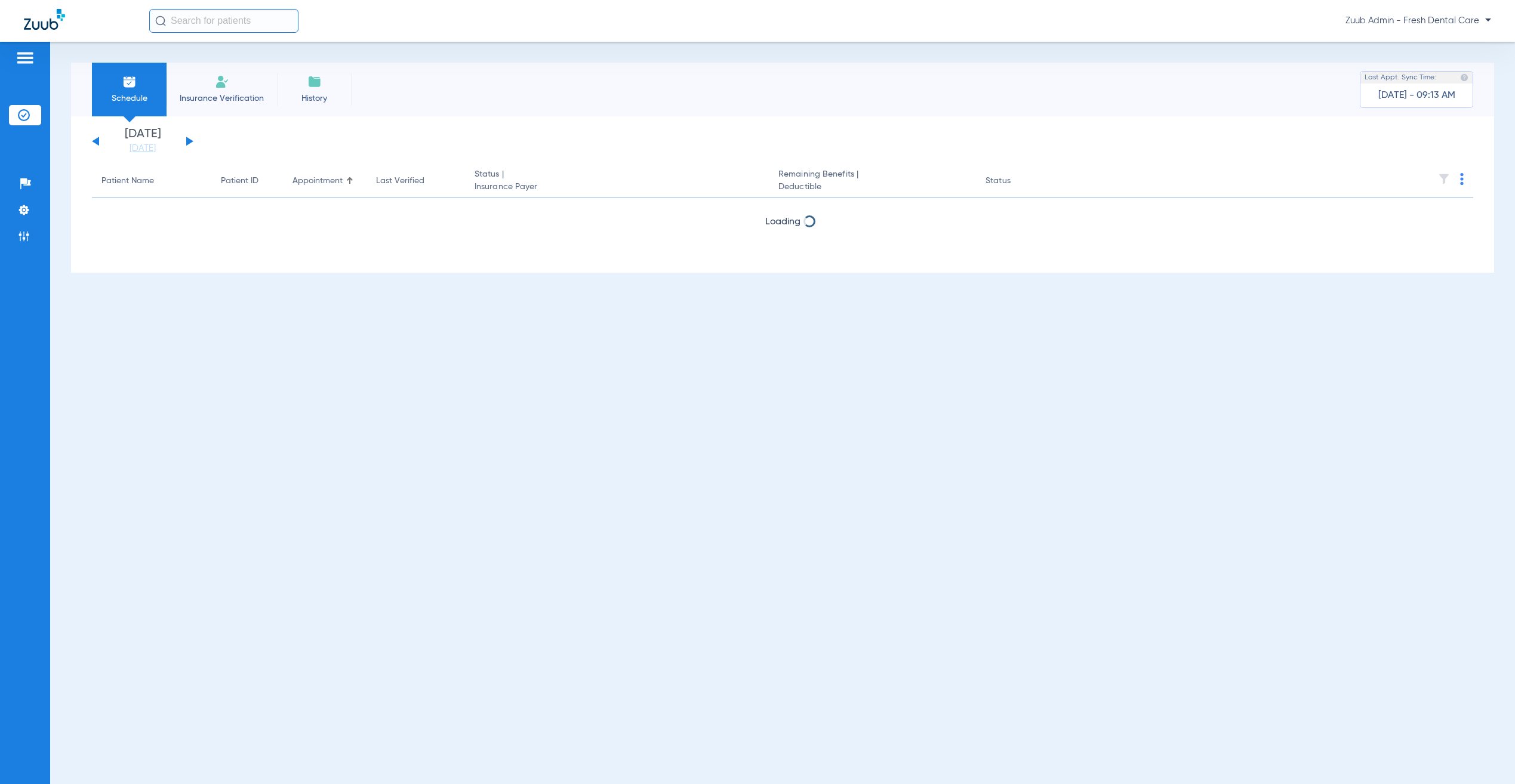
click at [97, 141] on button at bounding box center [96, 141] width 7 height 9
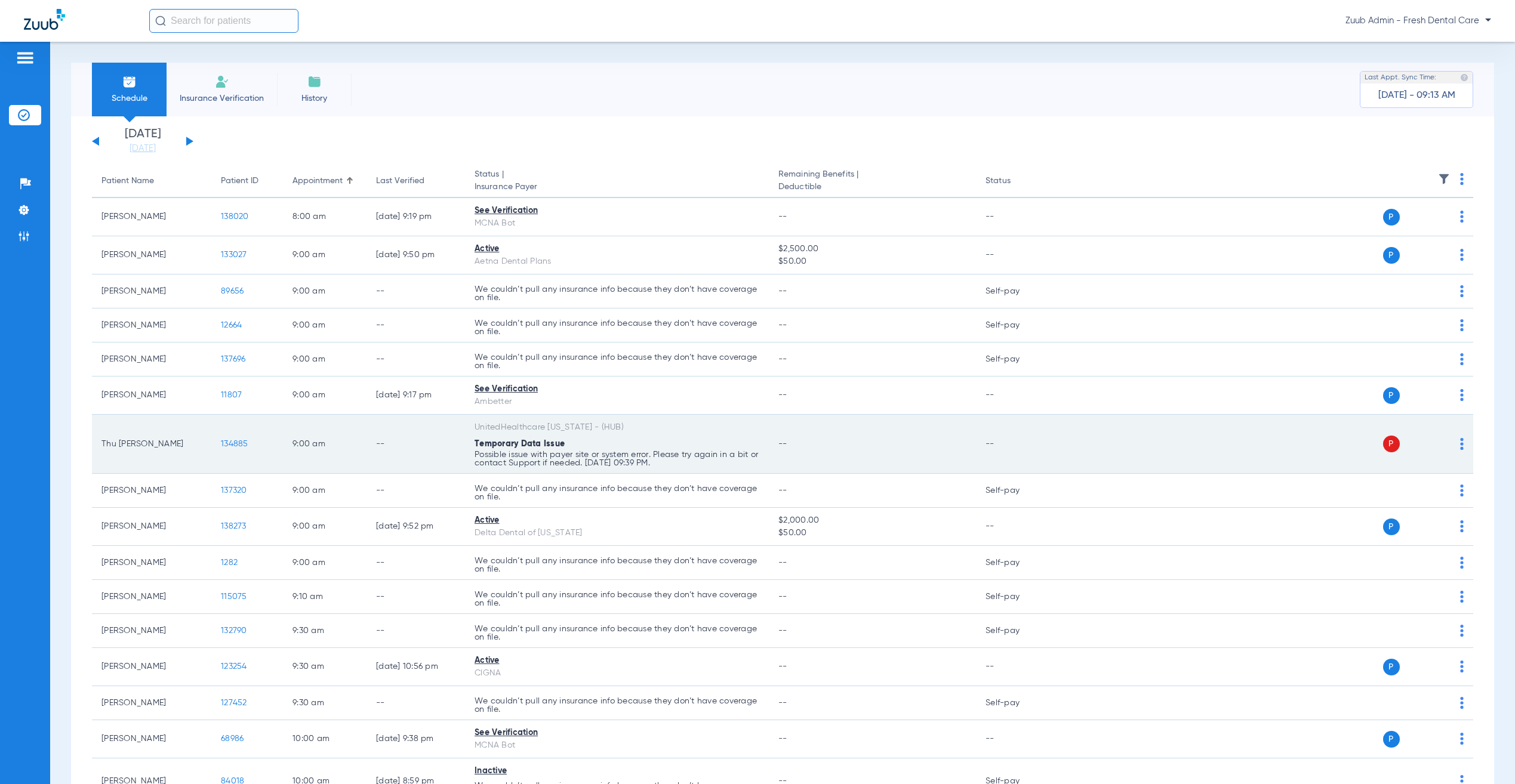
scroll to position [11, 0]
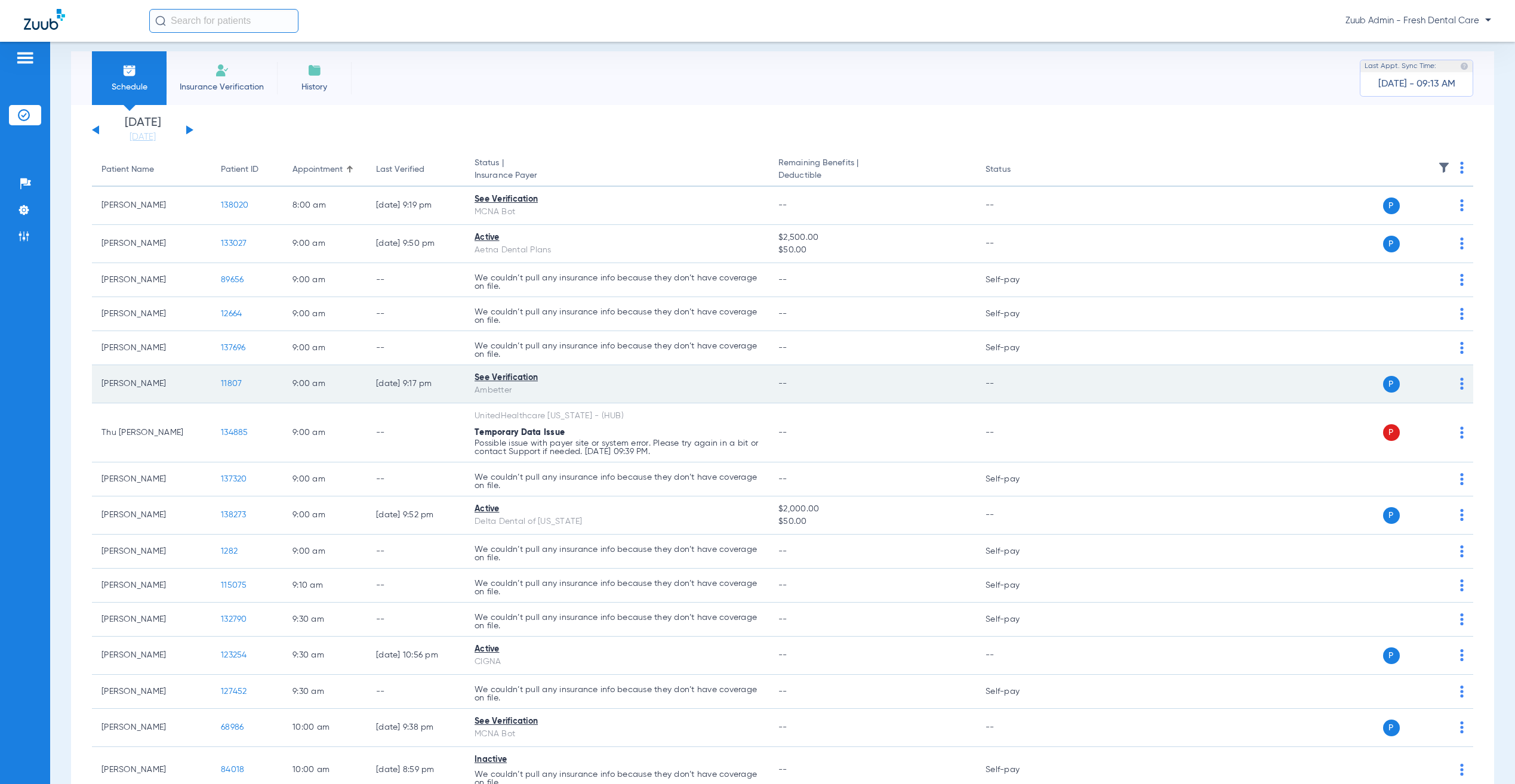
click at [1460, 383] on img at bounding box center [1462, 384] width 3 height 12
click at [1424, 427] on button "Verify Now" at bounding box center [1412, 433] width 75 height 24
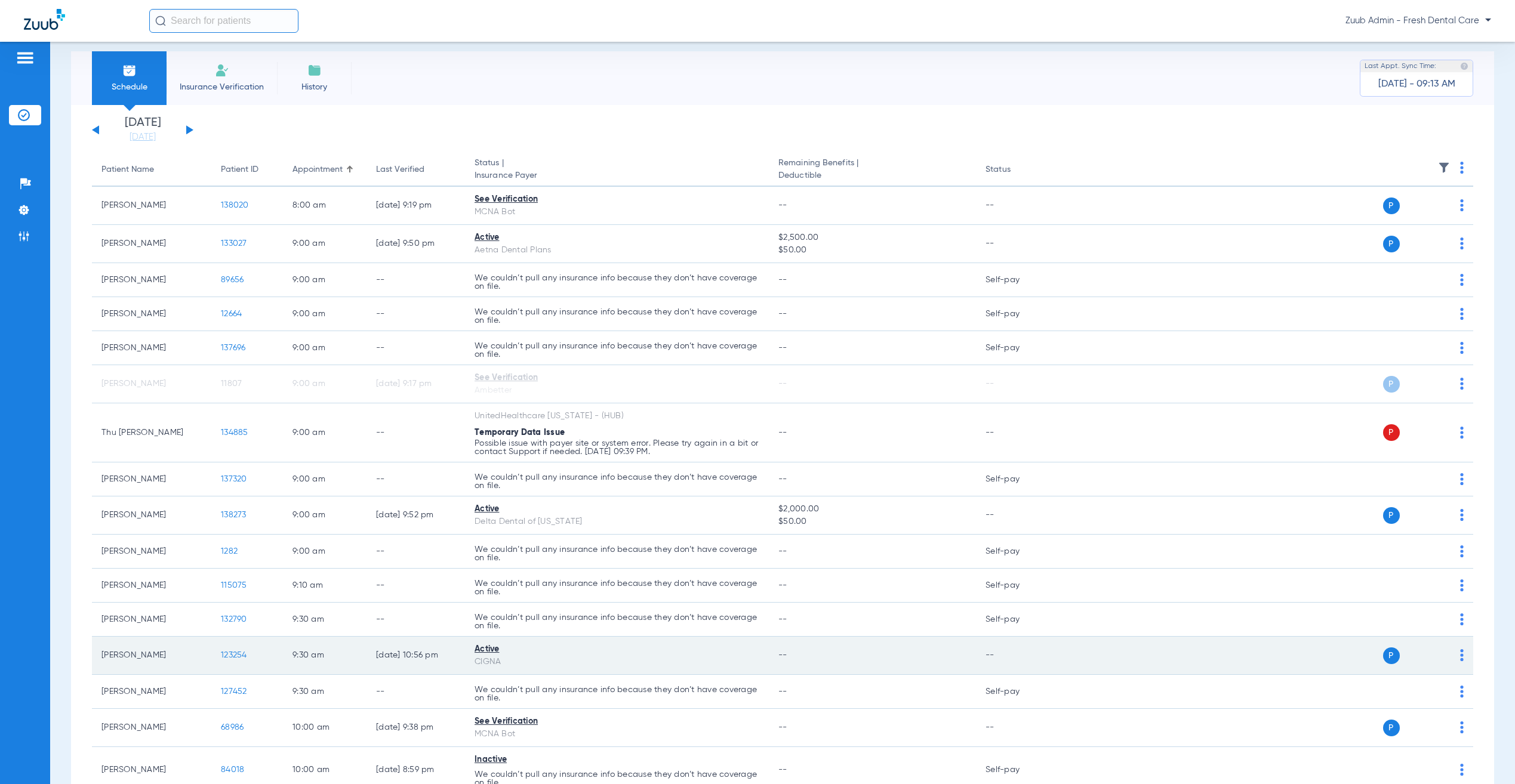
click at [1460, 660] on img at bounding box center [1462, 656] width 3 height 12
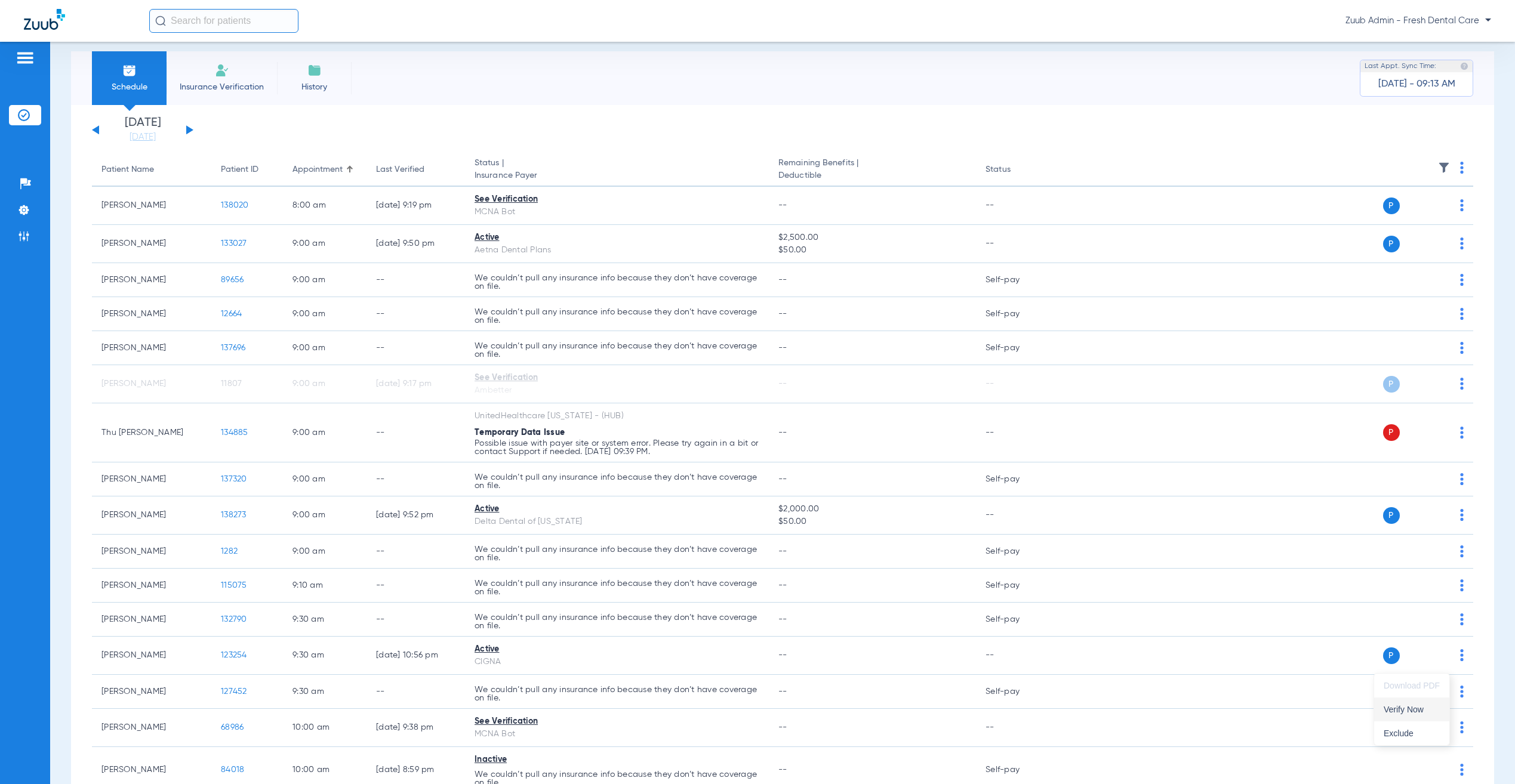
click at [1418, 704] on button "Verify Now" at bounding box center [1412, 710] width 75 height 24
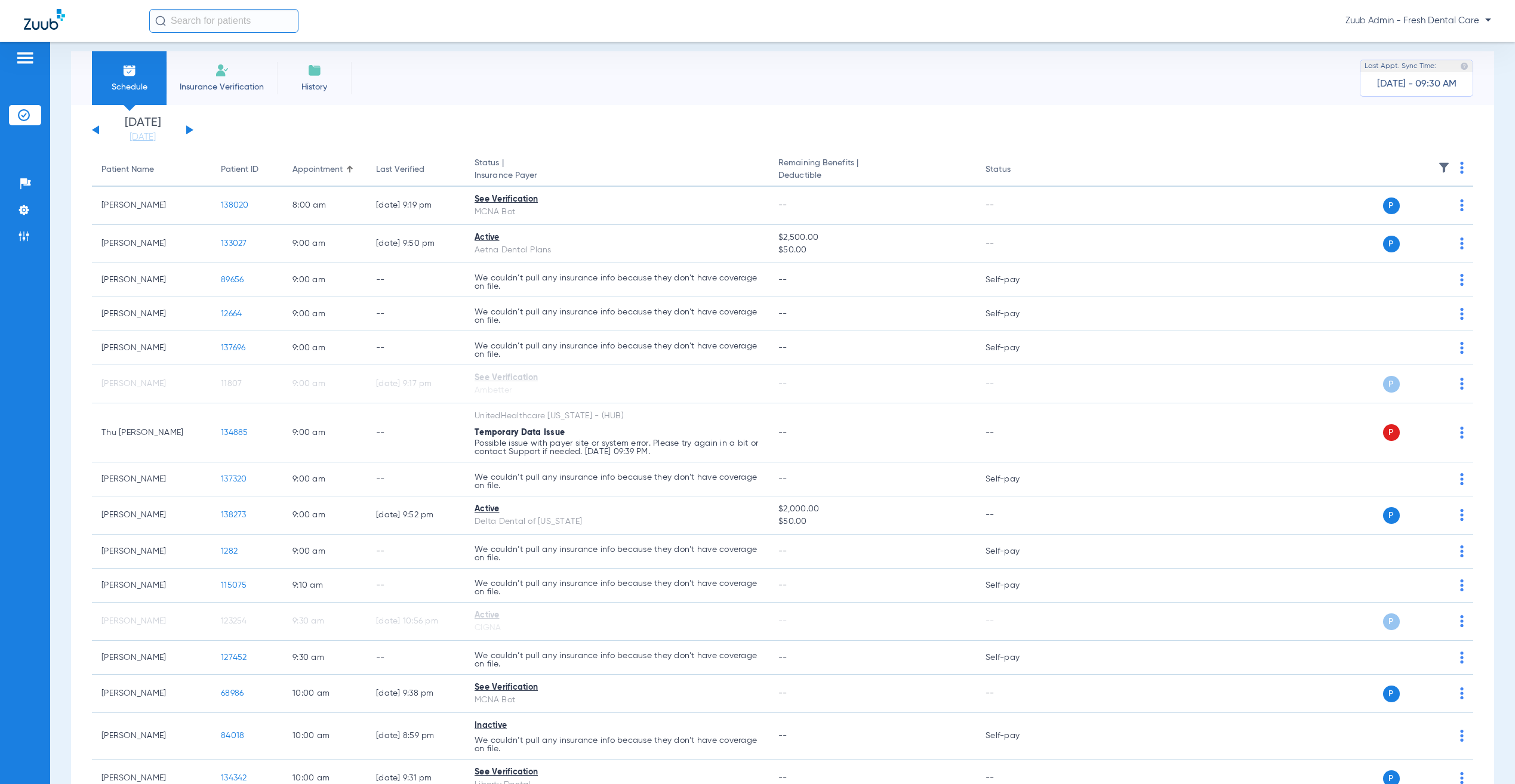
click at [1438, 162] on img at bounding box center [1444, 168] width 12 height 12
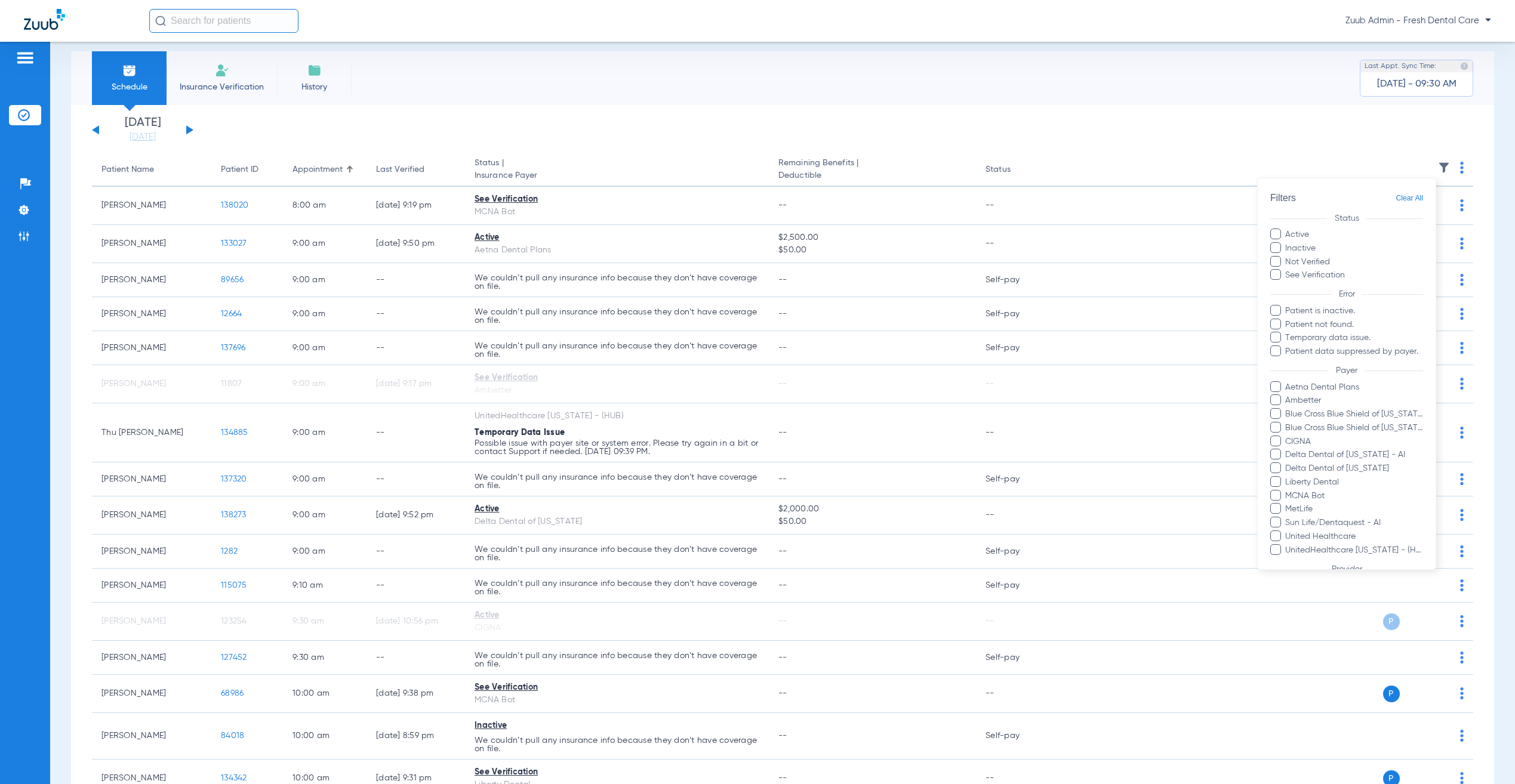
click at [1329, 477] on span "Liberty Dental" at bounding box center [1354, 482] width 139 height 13
click at [1288, 491] on input "Liberty Dental" at bounding box center [1288, 491] width 0 height 0
click at [1300, 439] on span "CIGNA" at bounding box center [1354, 441] width 139 height 13
click at [1288, 450] on input "CIGNA" at bounding box center [1288, 450] width 0 height 0
click at [1286, 398] on span "Ambetter" at bounding box center [1354, 401] width 139 height 13
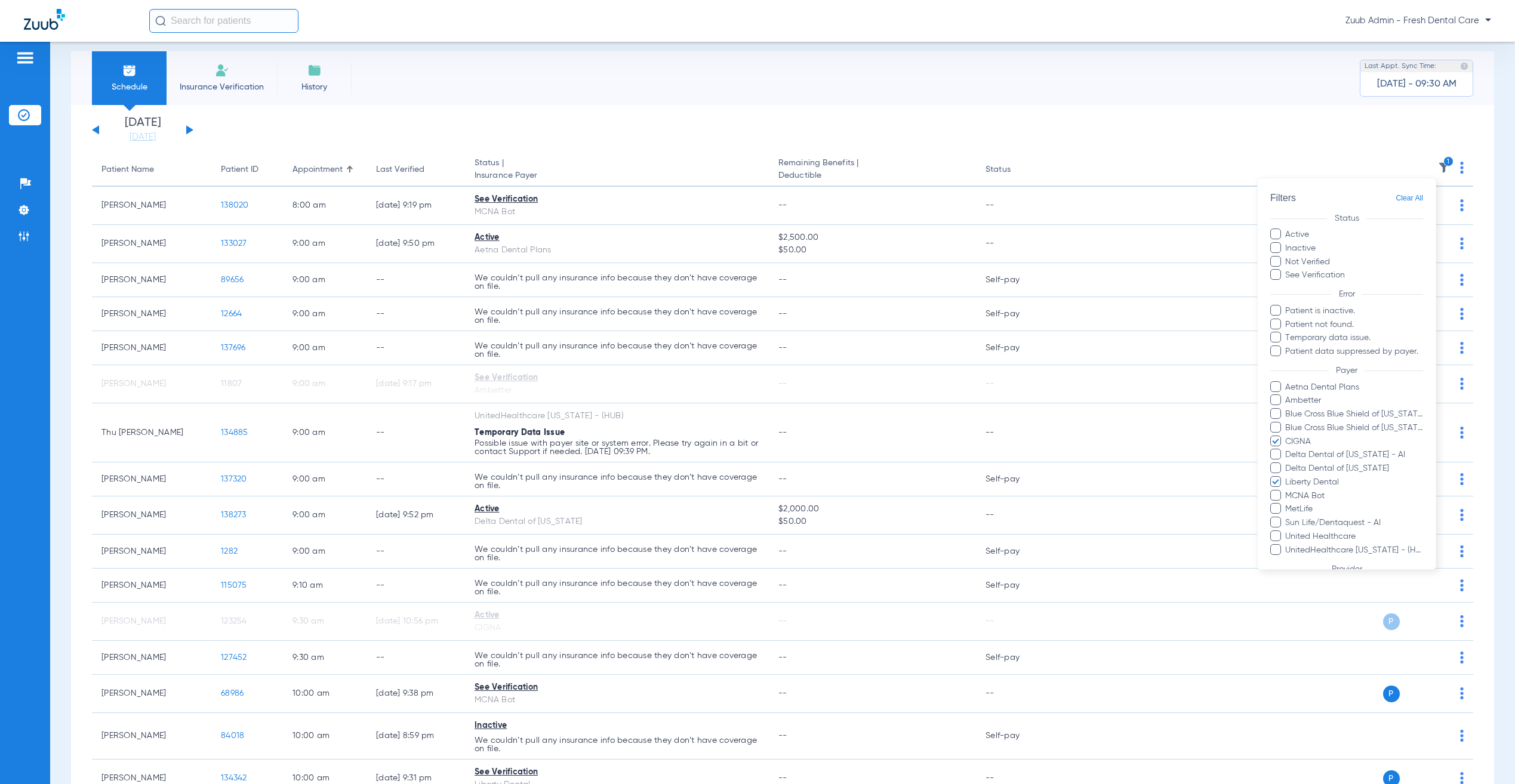
click at [1288, 409] on input "Ambetter" at bounding box center [1288, 409] width 0 height 0
click at [1382, 699] on button "Apply" at bounding box center [1395, 710] width 56 height 23
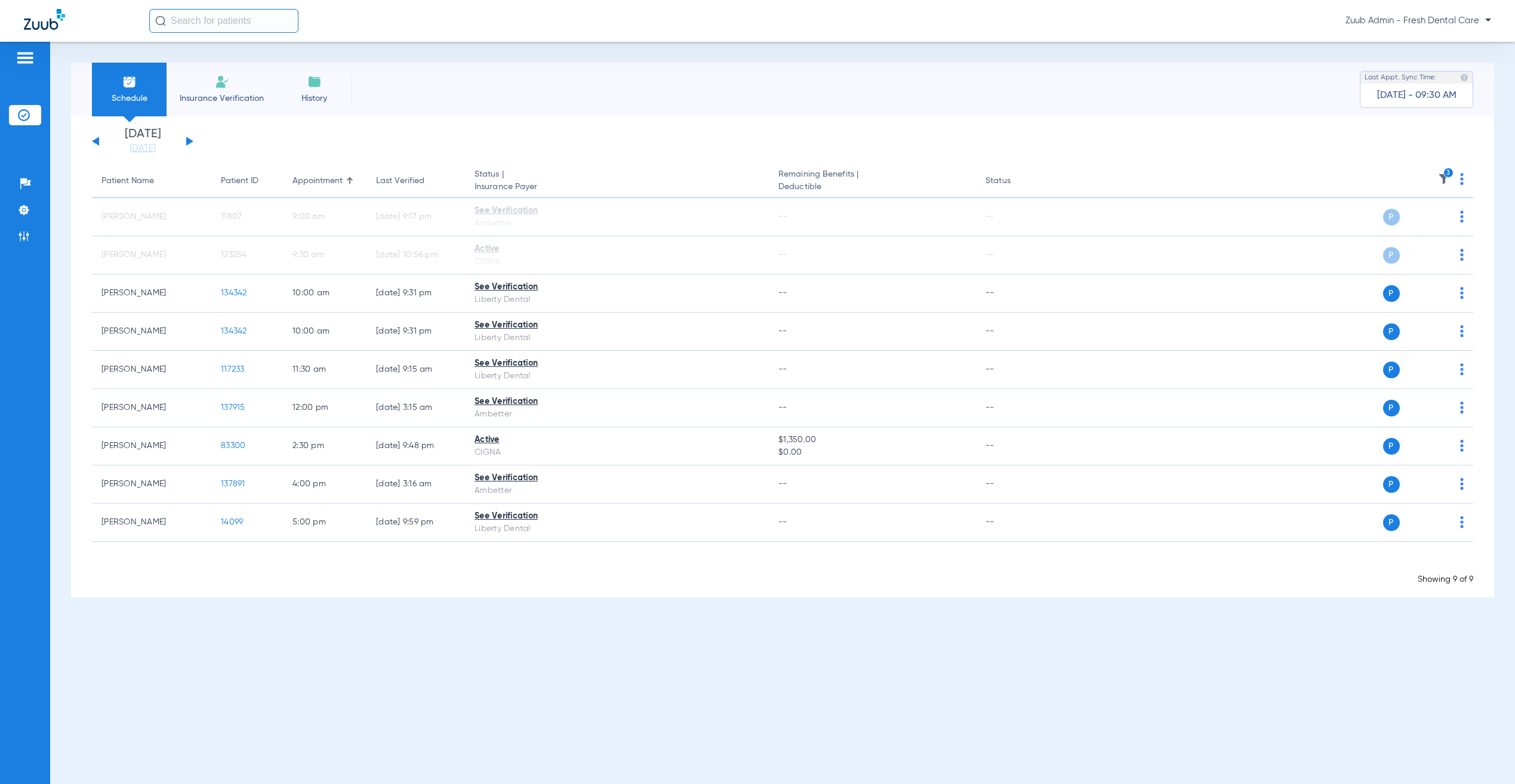
click at [1464, 178] on th "3" at bounding box center [1264, 181] width 416 height 33
click at [1461, 178] on img at bounding box center [1462, 179] width 3 height 12
click at [1447, 234] on button "Verify All" at bounding box center [1418, 226] width 91 height 24
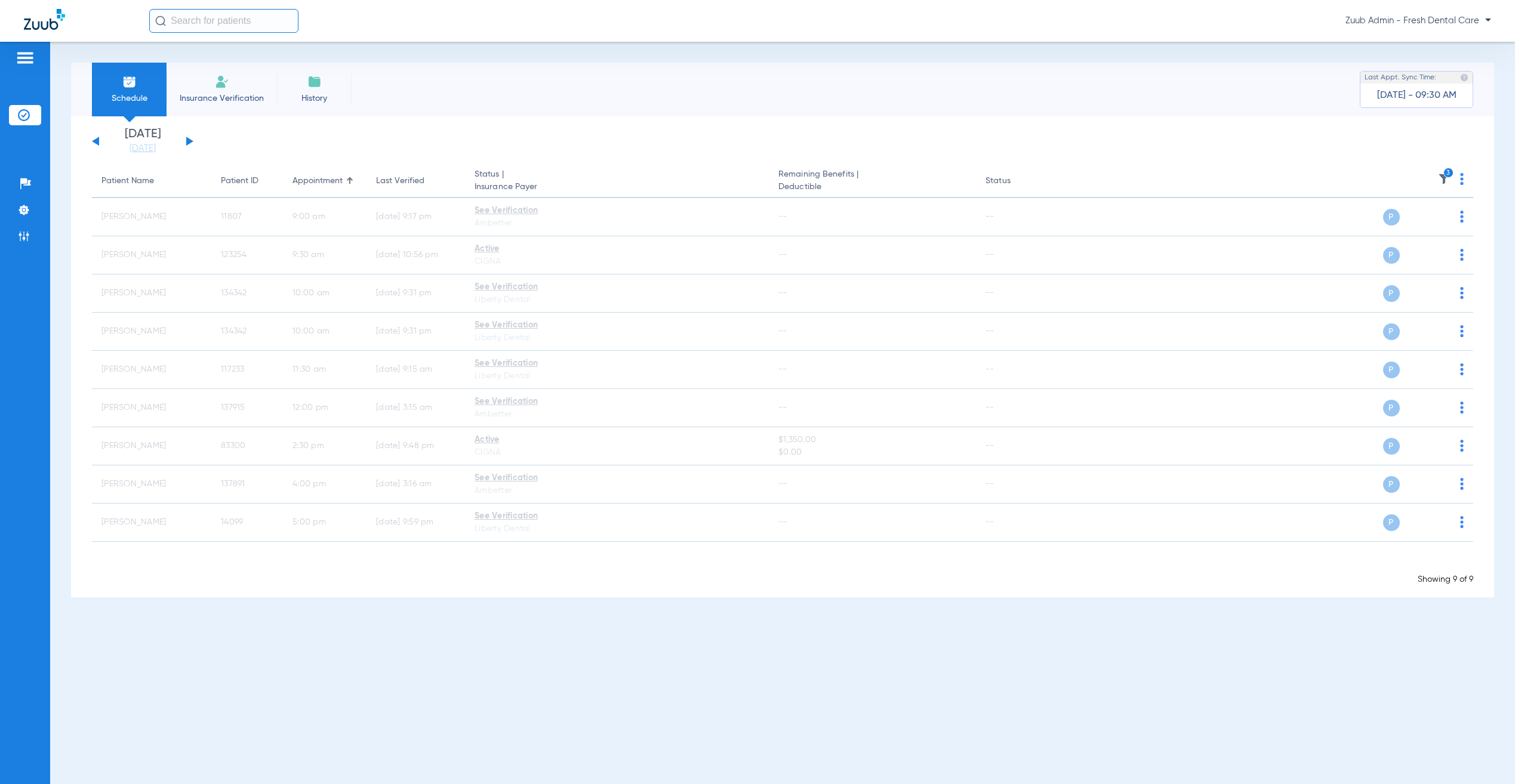
click at [740, 92] on div "Schedule Insurance Verification History Last Appt. Sync Time: [DATE] - 09:30 AM" at bounding box center [782, 89] width 1424 height 54
click at [18, 239] on img at bounding box center [24, 237] width 12 height 12
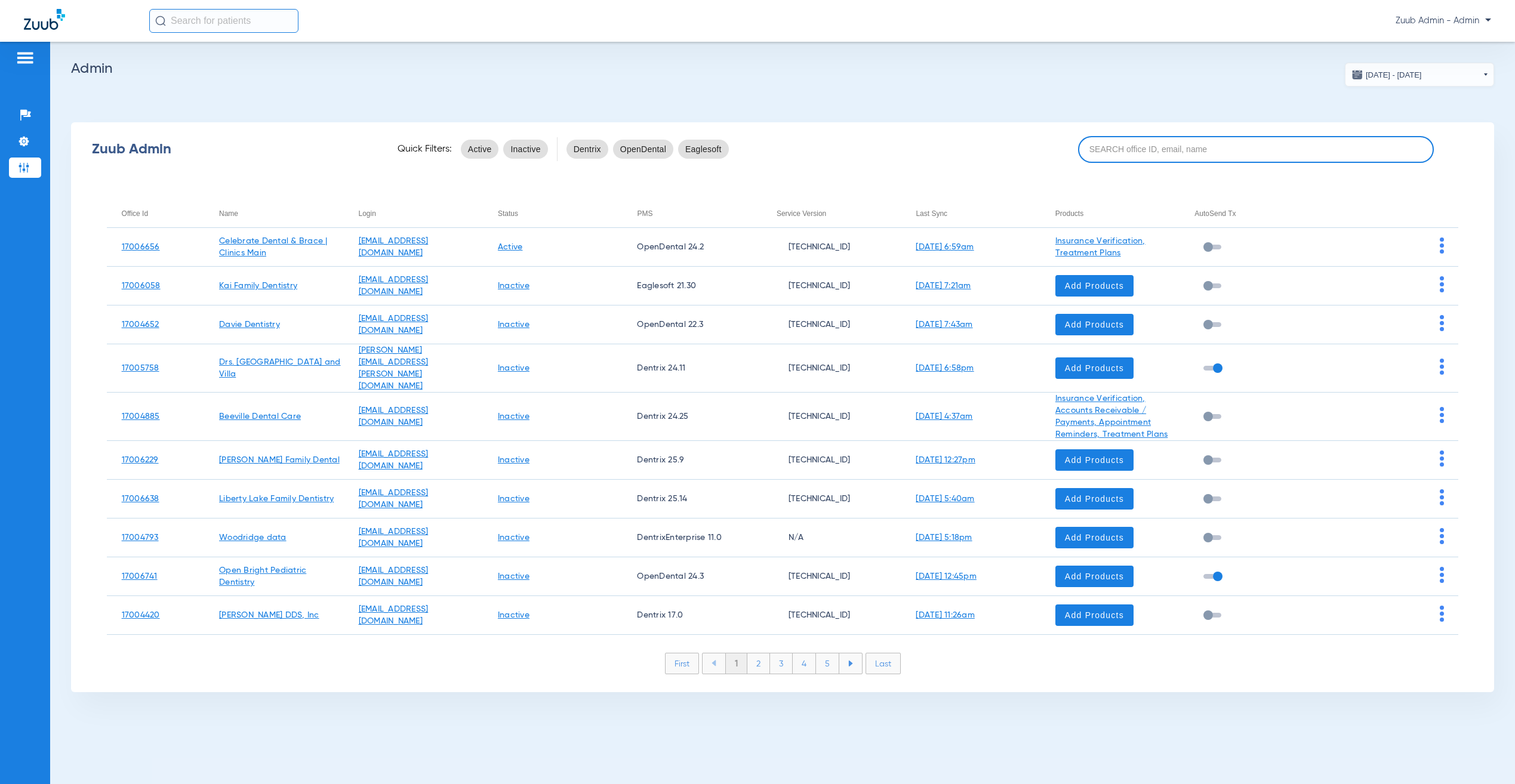
click at [1203, 159] on div "Zuub Admin Quick Filters: Active Inactive Dentrix OpenDental Eaglesoft" at bounding box center [782, 150] width 1424 height 48
click at [1203, 157] on input at bounding box center [1256, 149] width 356 height 27
paste input "17007230"
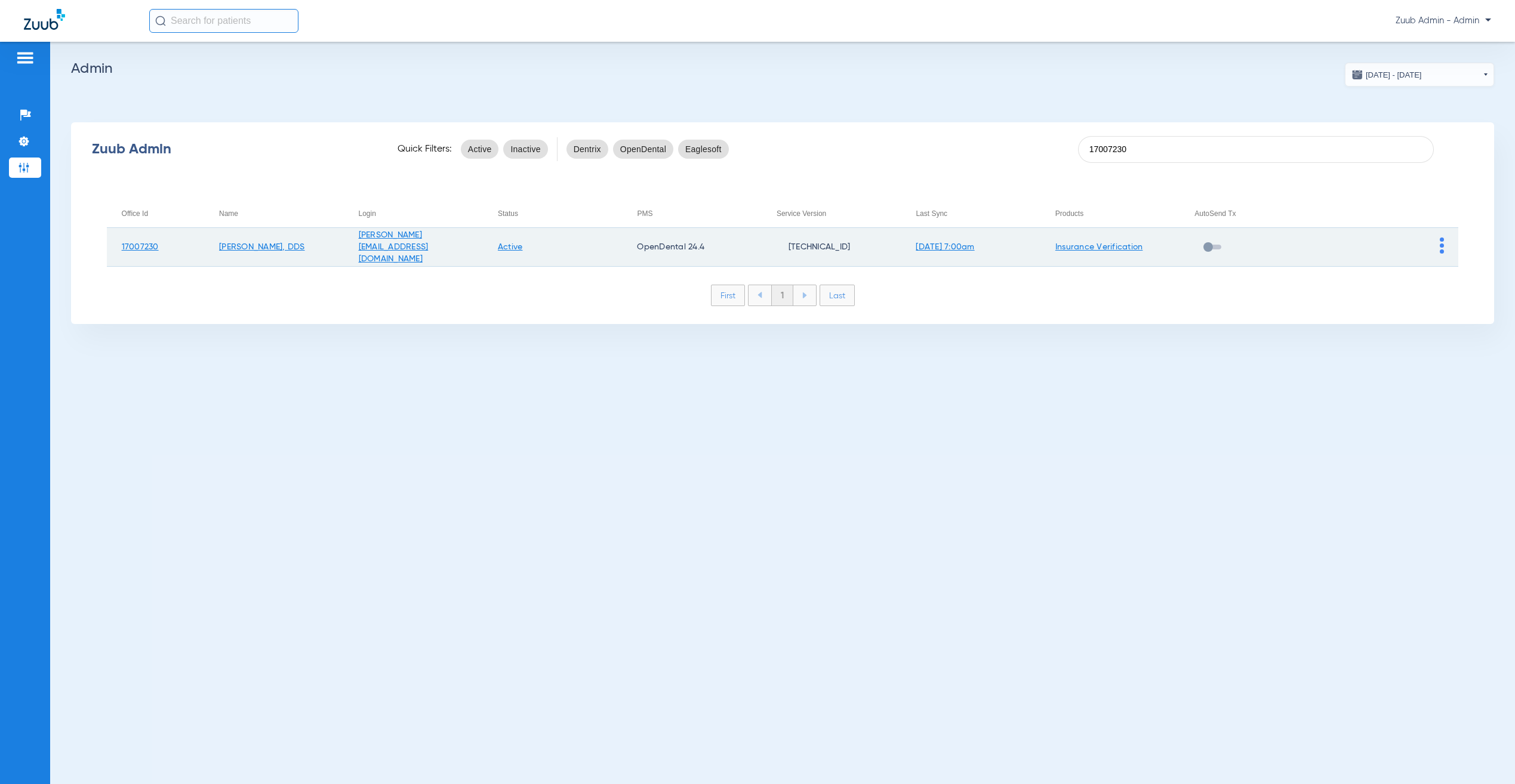
type input "17007230"
click at [1441, 246] on img at bounding box center [1441, 245] width 4 height 16
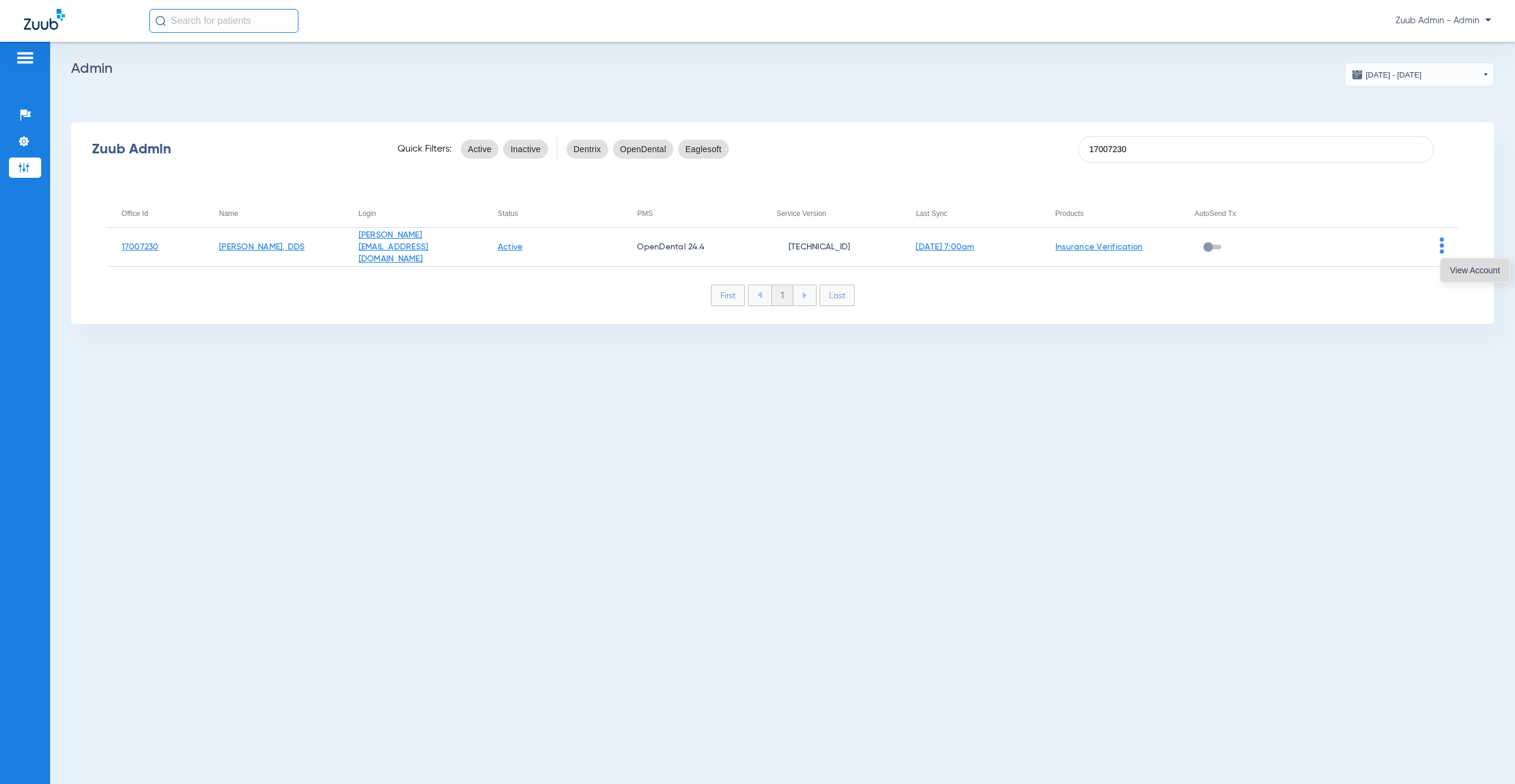
click at [1459, 270] on span "View Account" at bounding box center [1475, 270] width 50 height 9
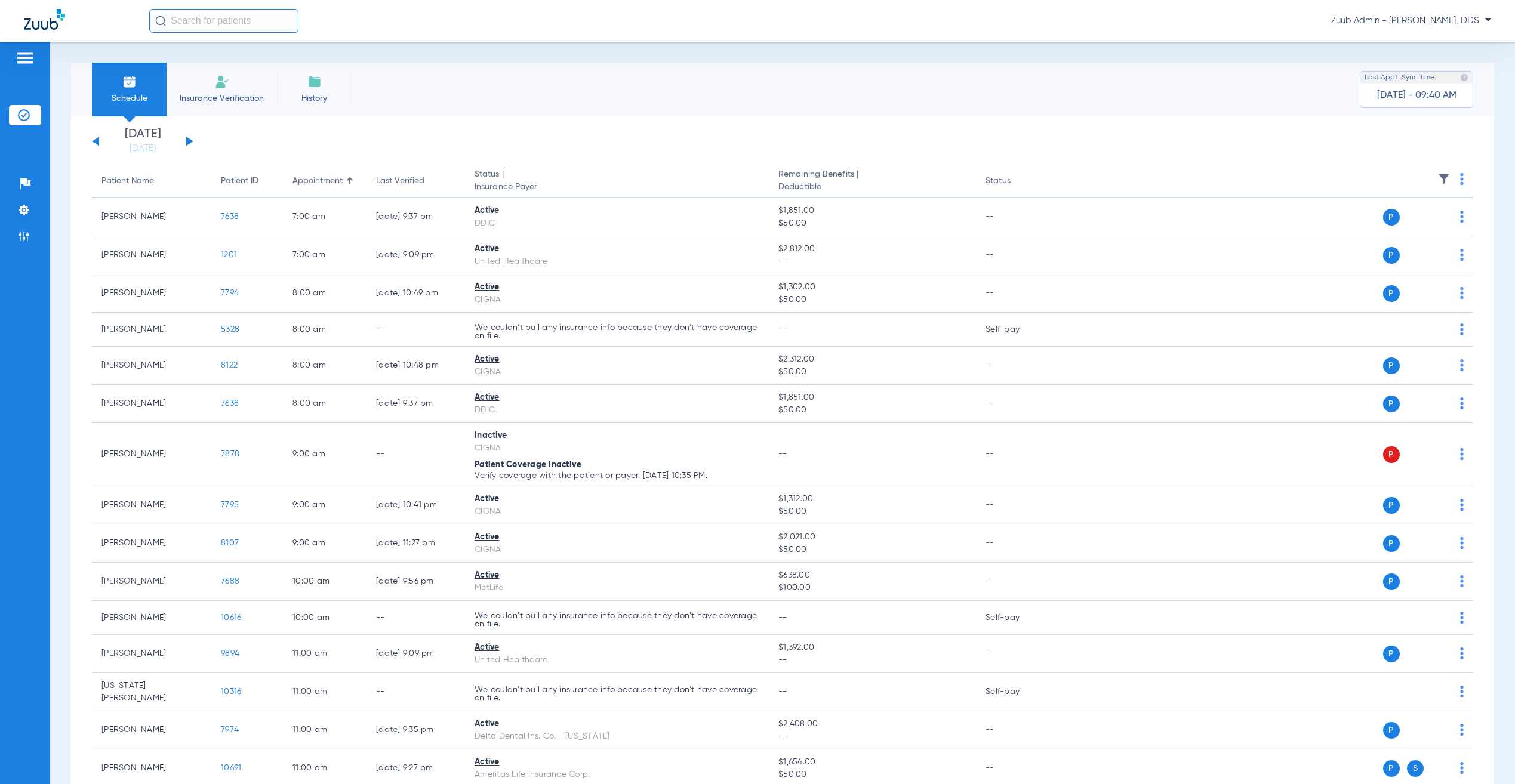
click at [187, 139] on button at bounding box center [190, 141] width 7 height 9
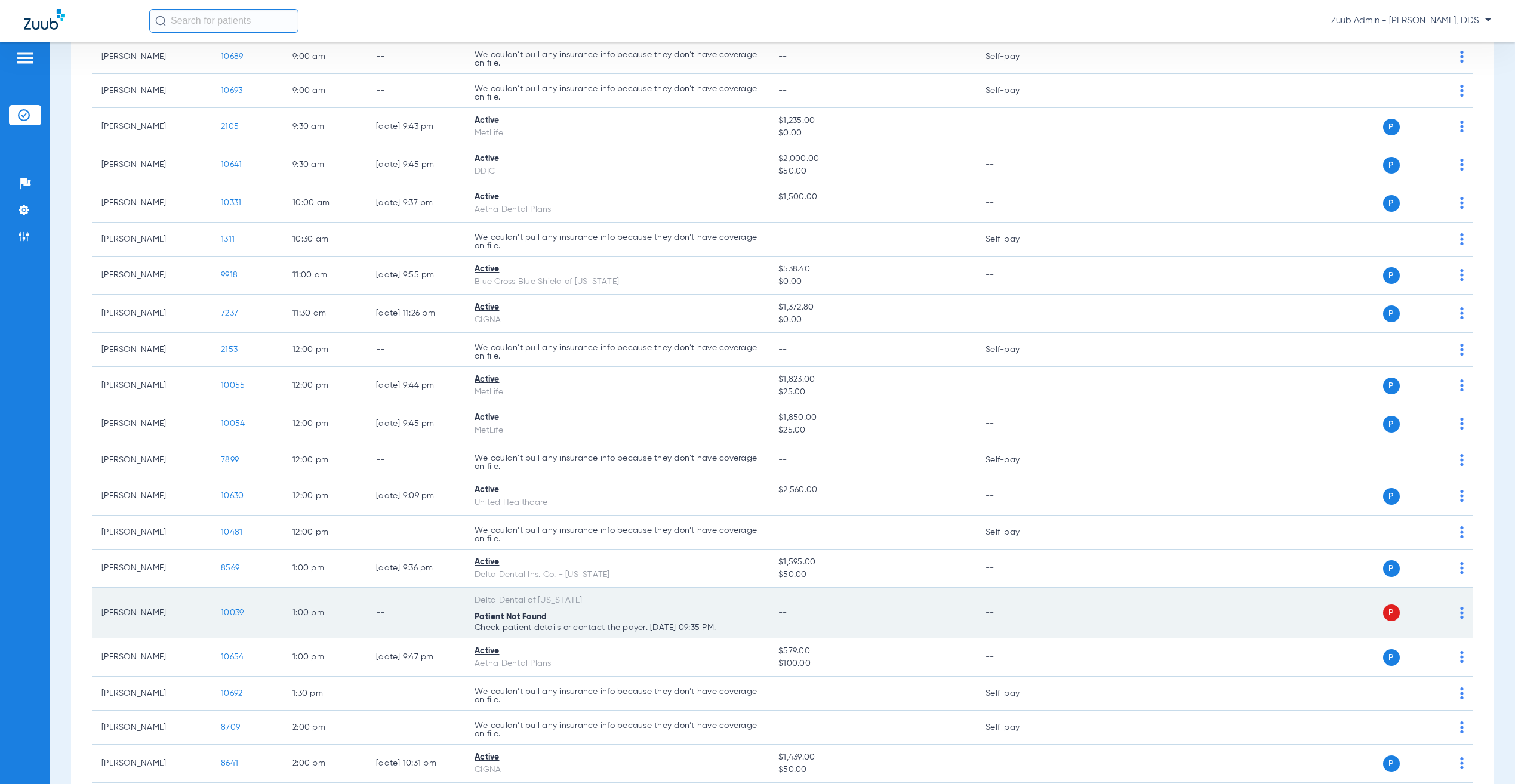
scroll to position [687, 0]
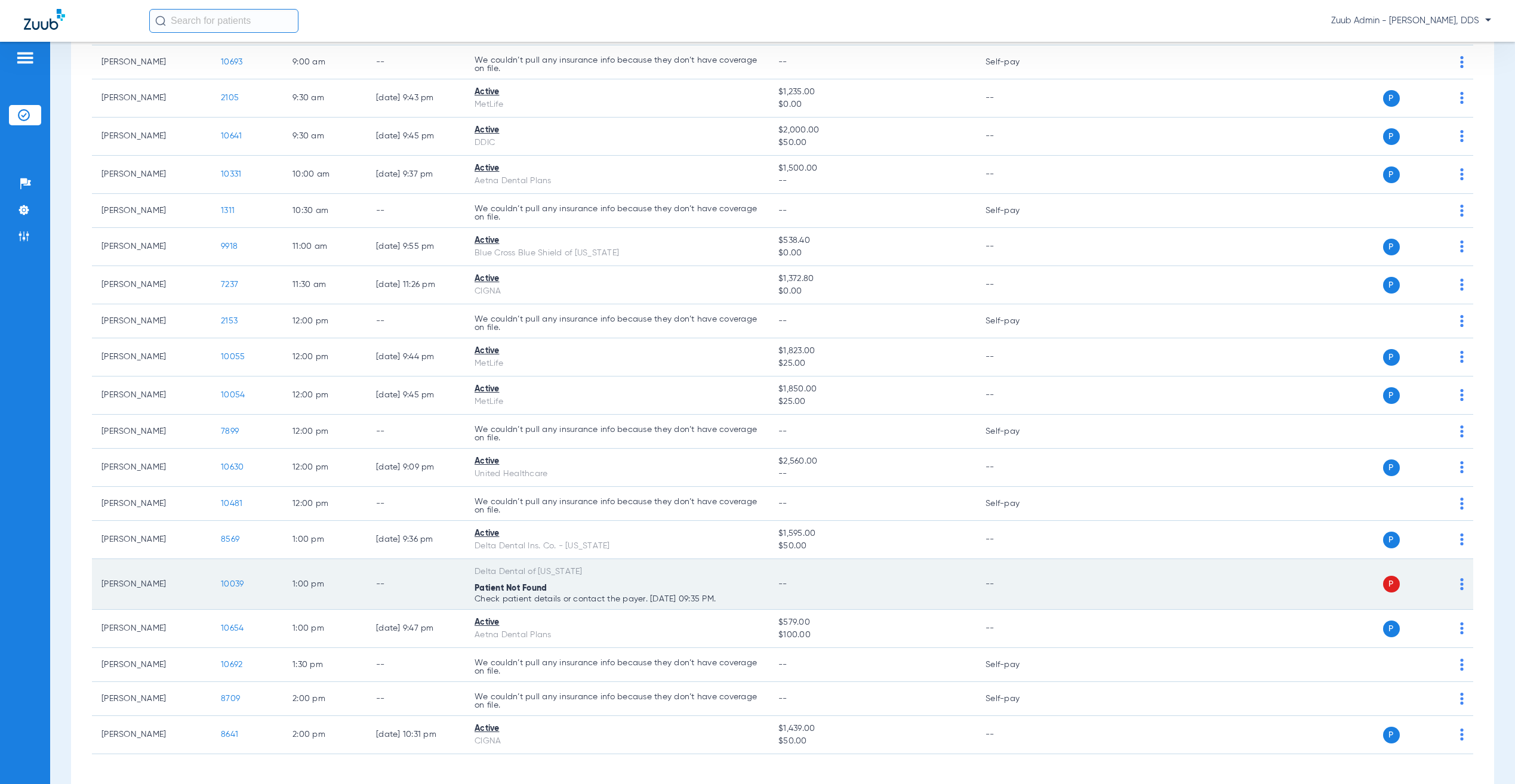
click at [236, 588] on span "10039" at bounding box center [232, 585] width 23 height 9
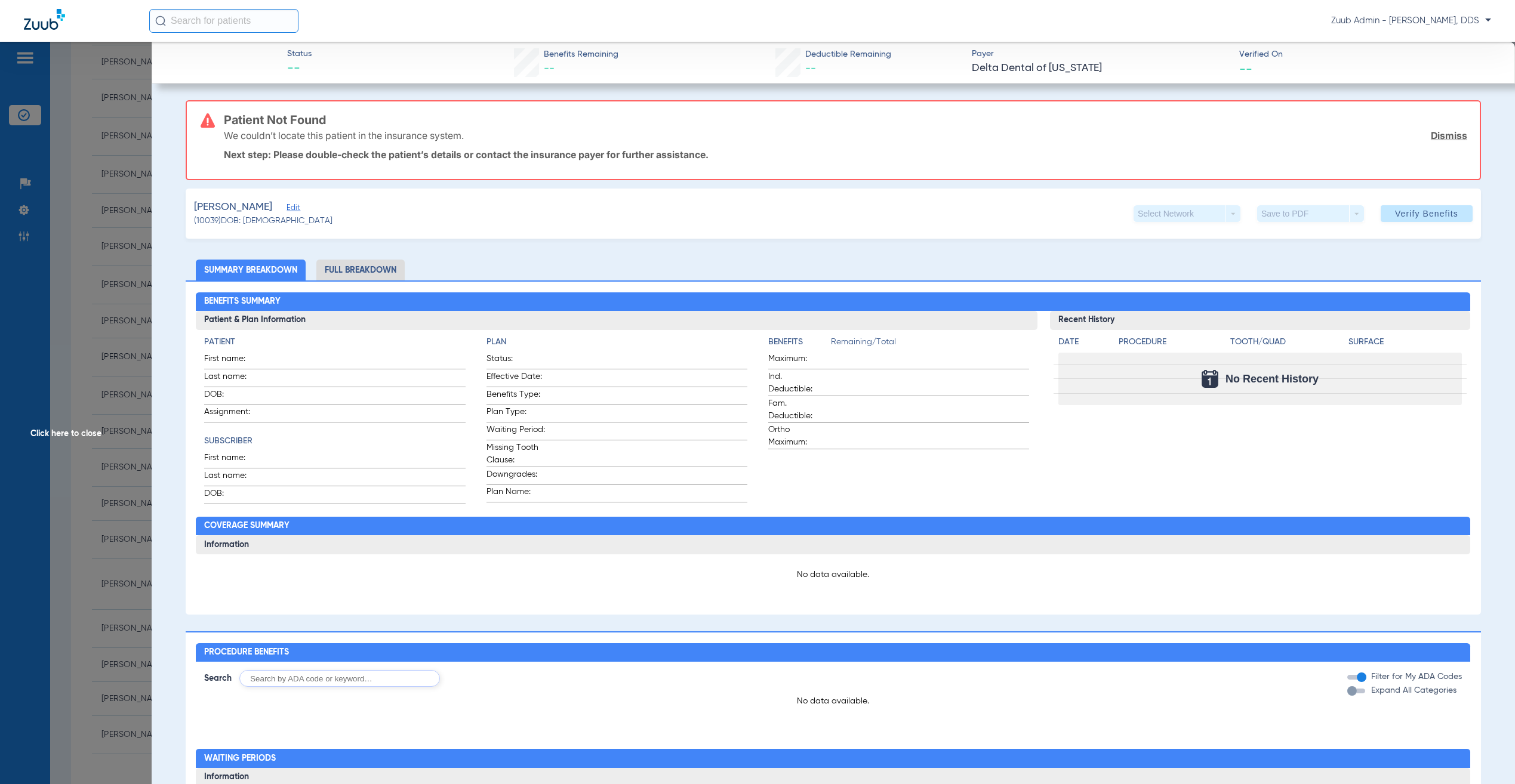
type input "[PERSON_NAME]"
type input "[DATE]"
type input "08000000556931"
type input "DD000000491"
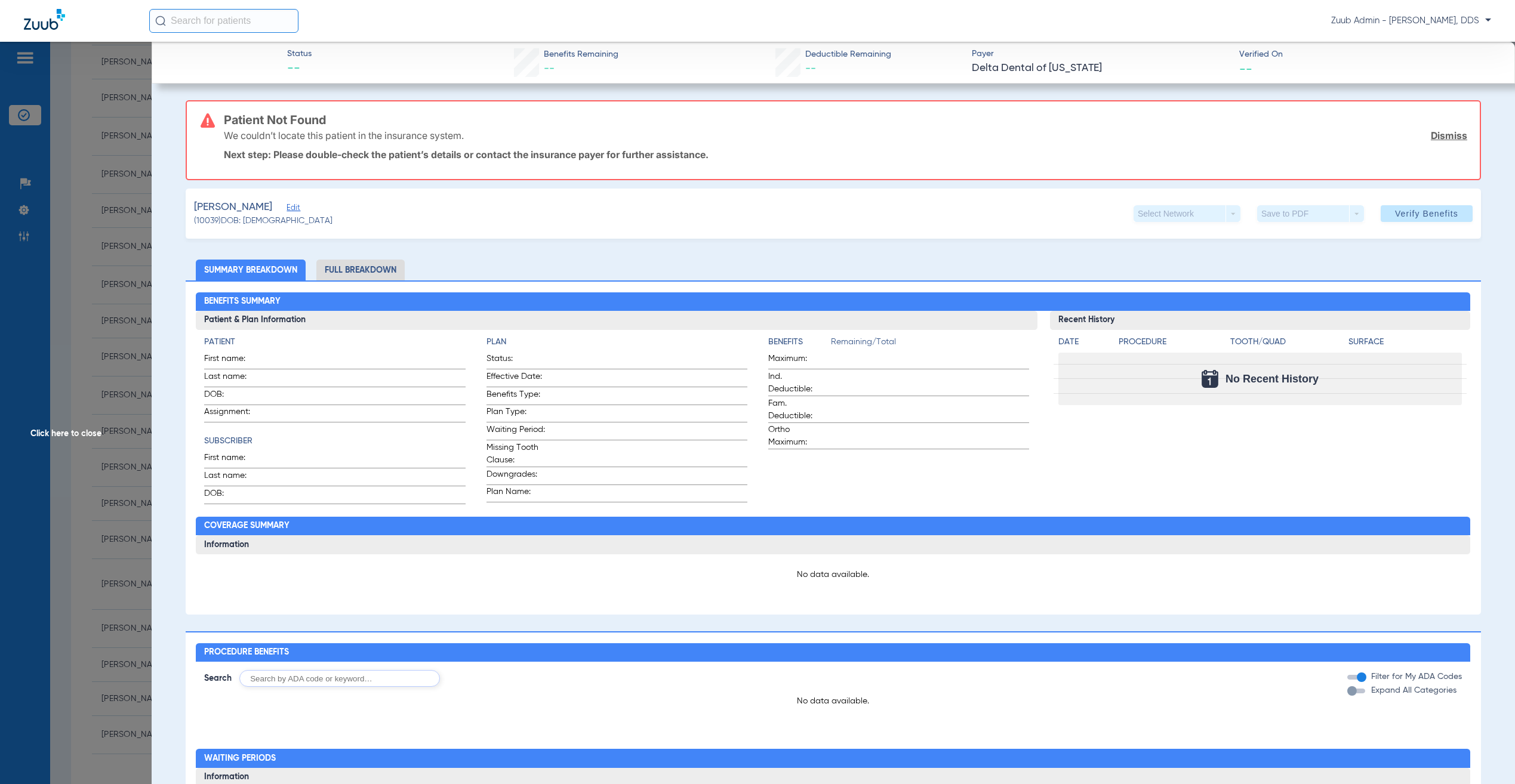
click at [286, 204] on span "Edit" at bounding box center [292, 209] width 11 height 11
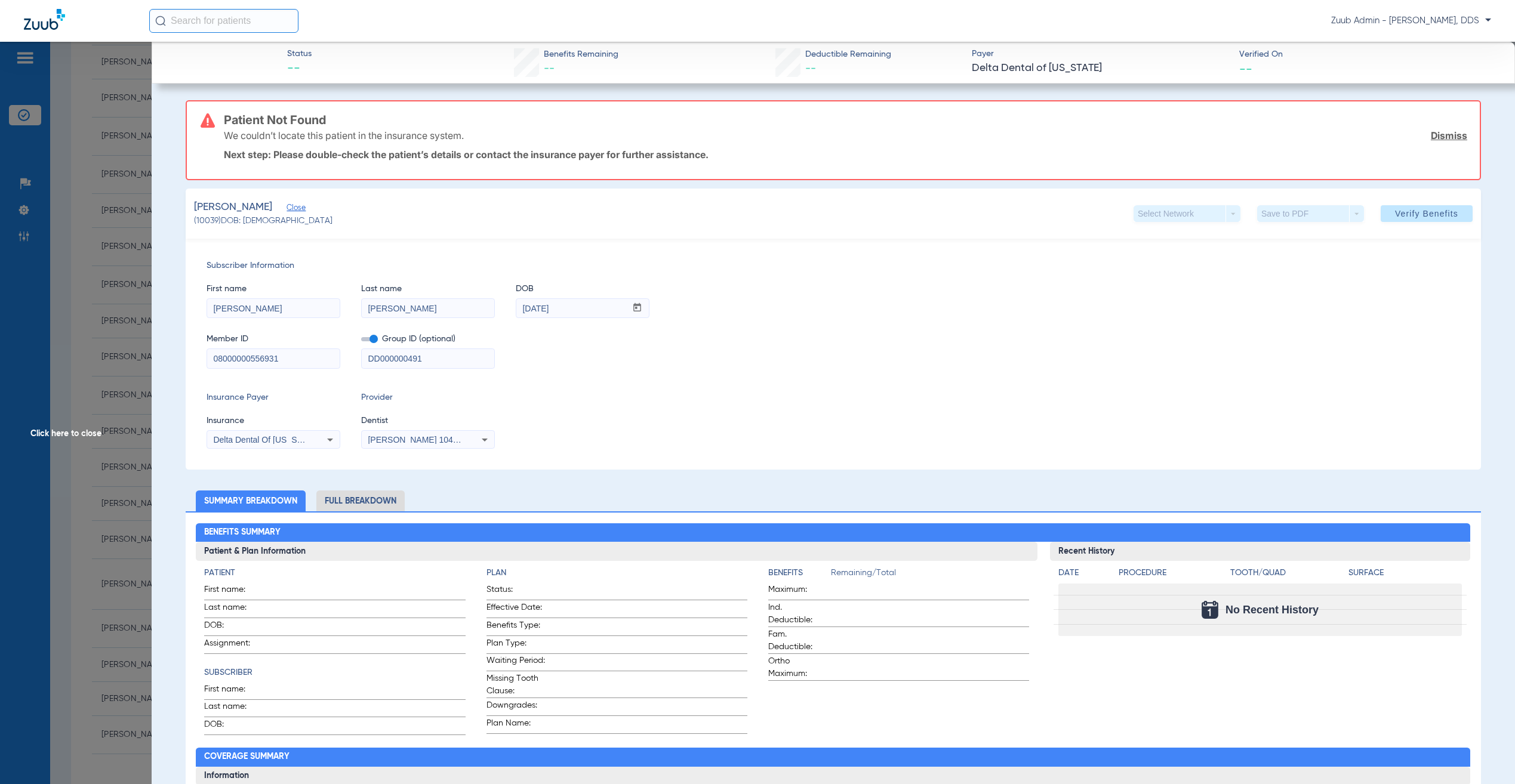
click at [268, 363] on input "08000000556931" at bounding box center [273, 358] width 133 height 19
drag, startPoint x: 411, startPoint y: 210, endPoint x: 357, endPoint y: 168, distance: 68.4
click at [411, 210] on div "[PERSON_NAME], [PERSON_NAME] (10039) DOB: [DEMOGRAPHIC_DATA] Select Network arr…" at bounding box center [833, 214] width 1295 height 50
